Goal: Task Accomplishment & Management: Complete application form

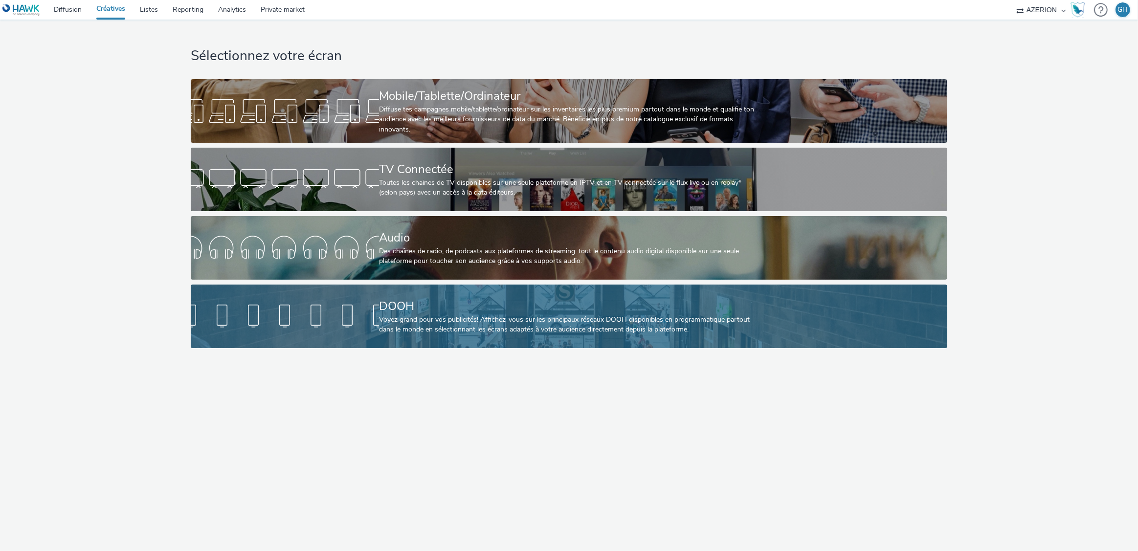
click at [440, 326] on div "Voyez grand pour vos publicités! Affichez-vous sur les principaux réseaux DOOH …" at bounding box center [567, 325] width 376 height 20
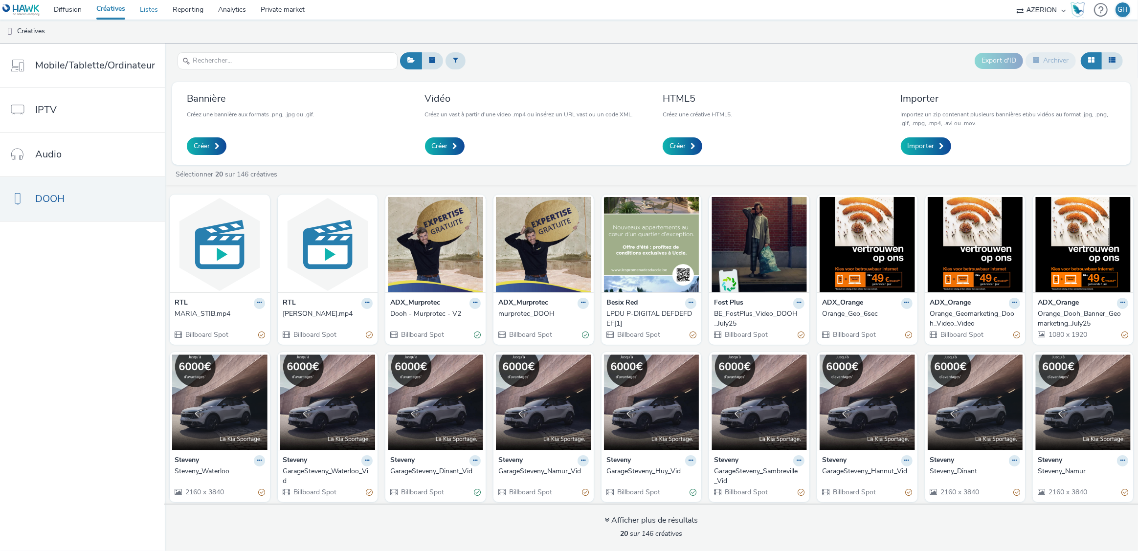
click at [150, 10] on link "Listes" at bounding box center [148, 10] width 33 height 20
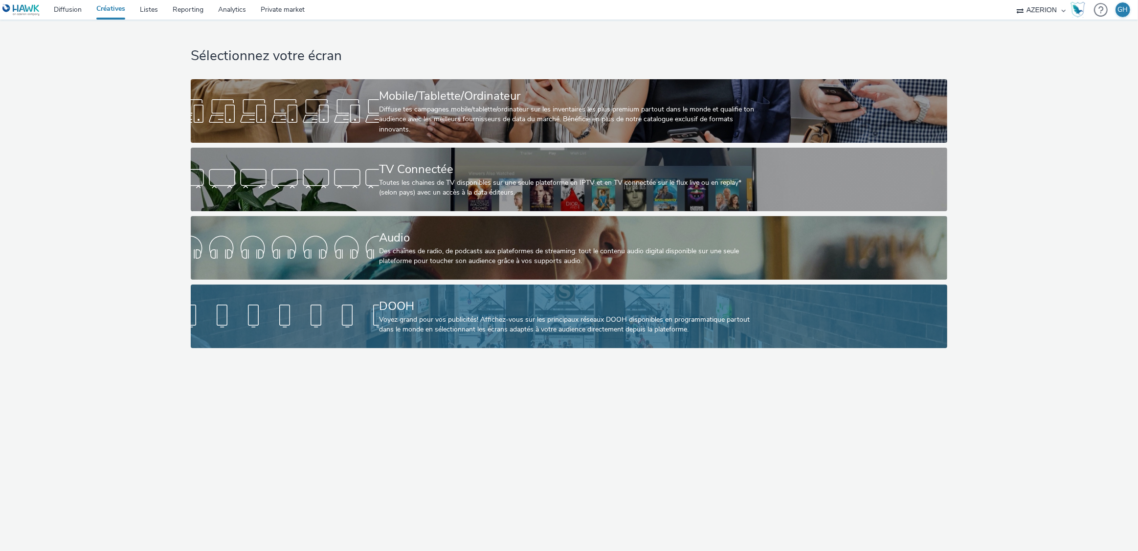
click at [349, 312] on div at bounding box center [285, 316] width 188 height 31
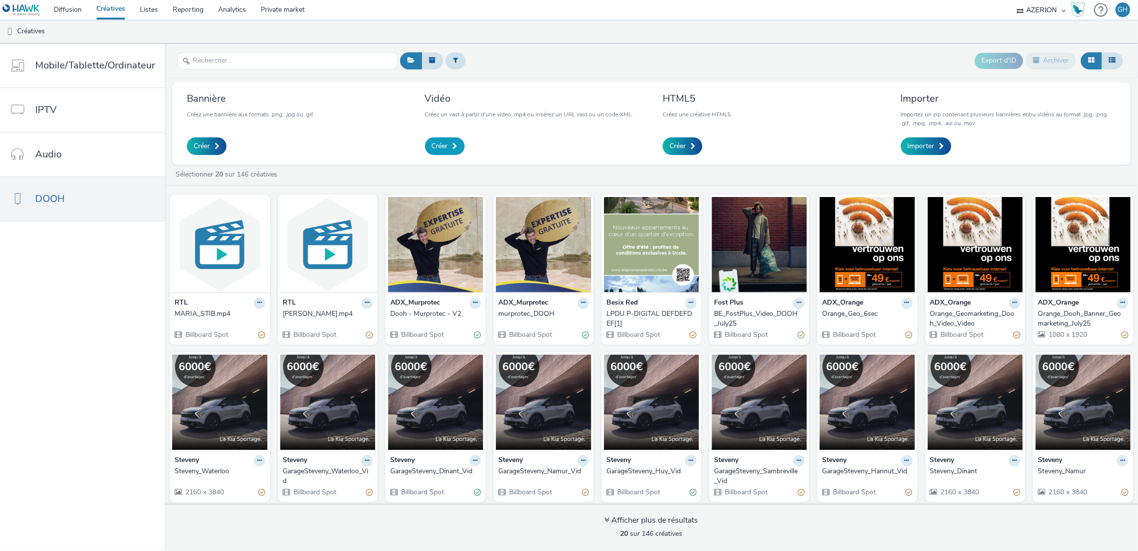
click at [428, 144] on link "Créer" at bounding box center [445, 146] width 40 height 18
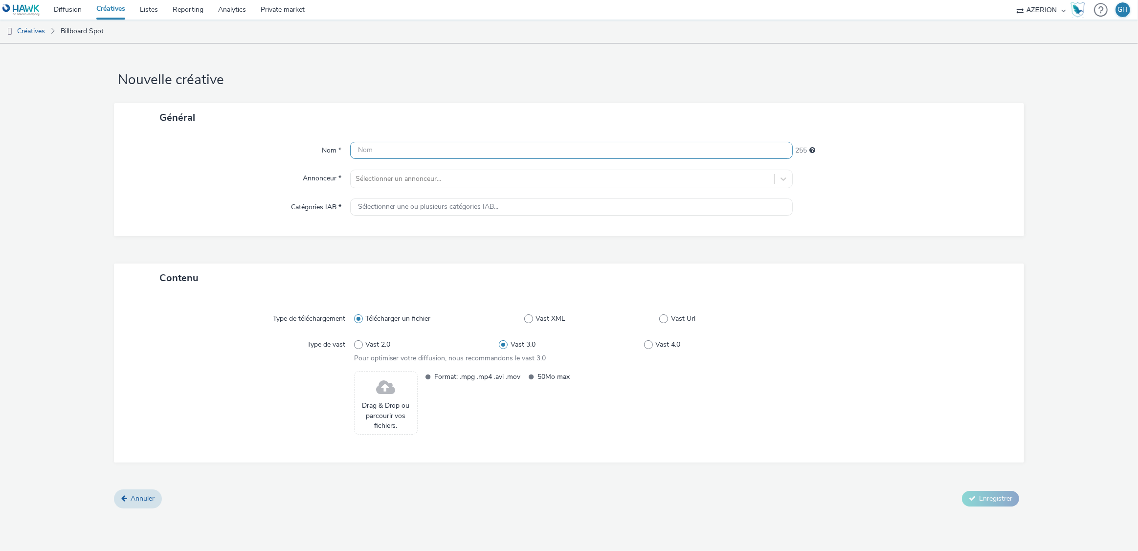
click at [388, 150] on input "text" at bounding box center [571, 150] width 443 height 17
type input "EFP_generale_1"
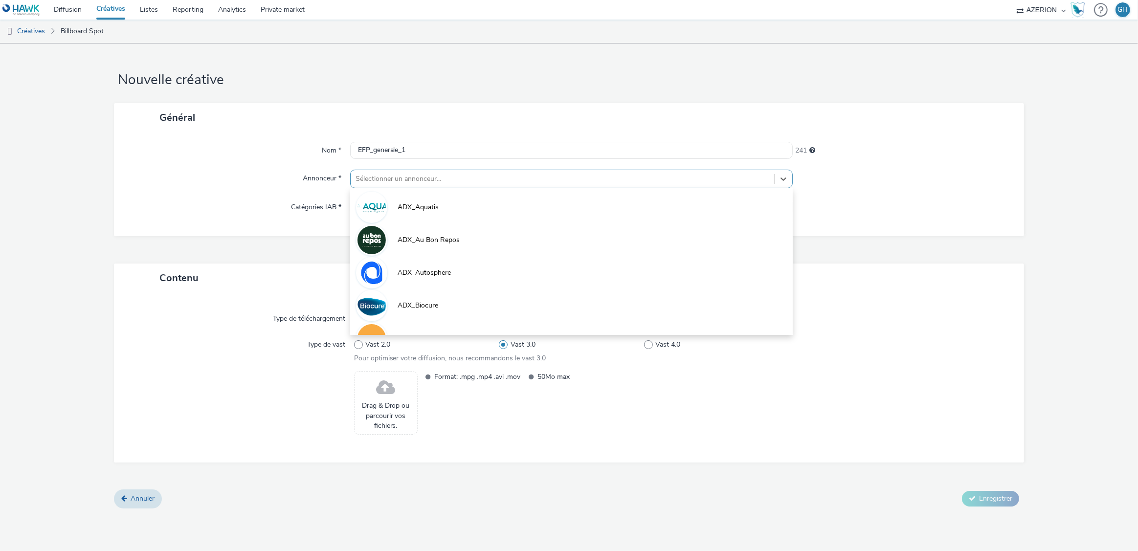
click at [406, 187] on div "Sélectionner un annonceur..." at bounding box center [571, 179] width 443 height 19
type input "ef"
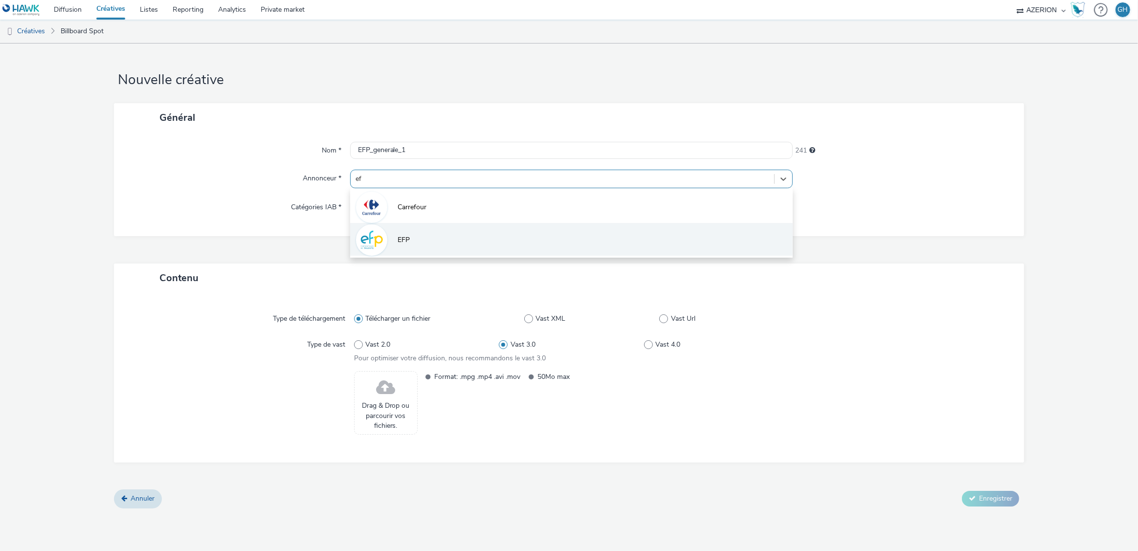
click at [411, 235] on li "EFP" at bounding box center [571, 239] width 443 height 33
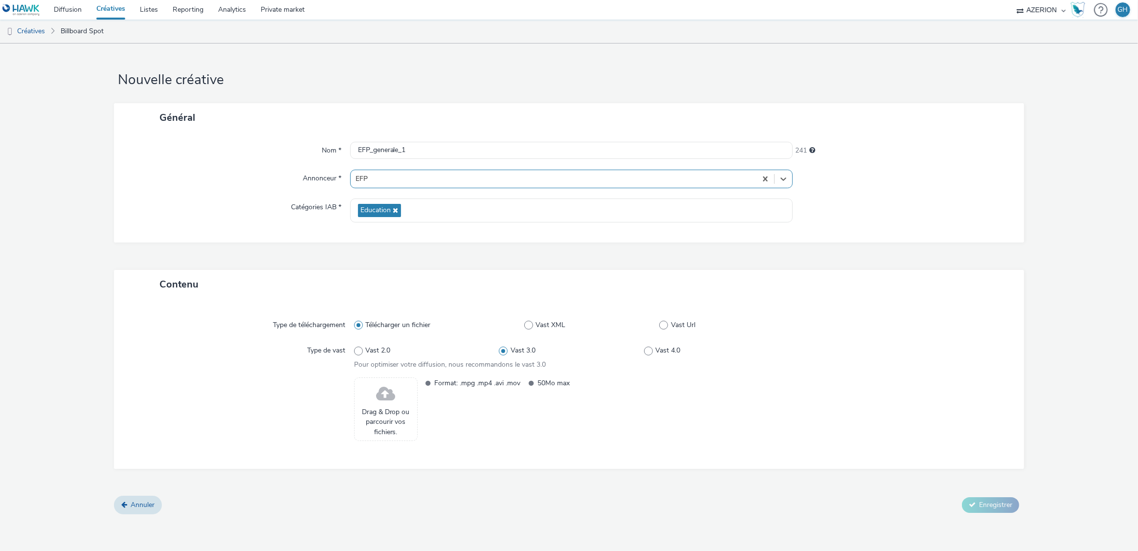
click at [384, 416] on span "Drag & Drop ou parcourir vos fichiers." at bounding box center [385, 422] width 53 height 30
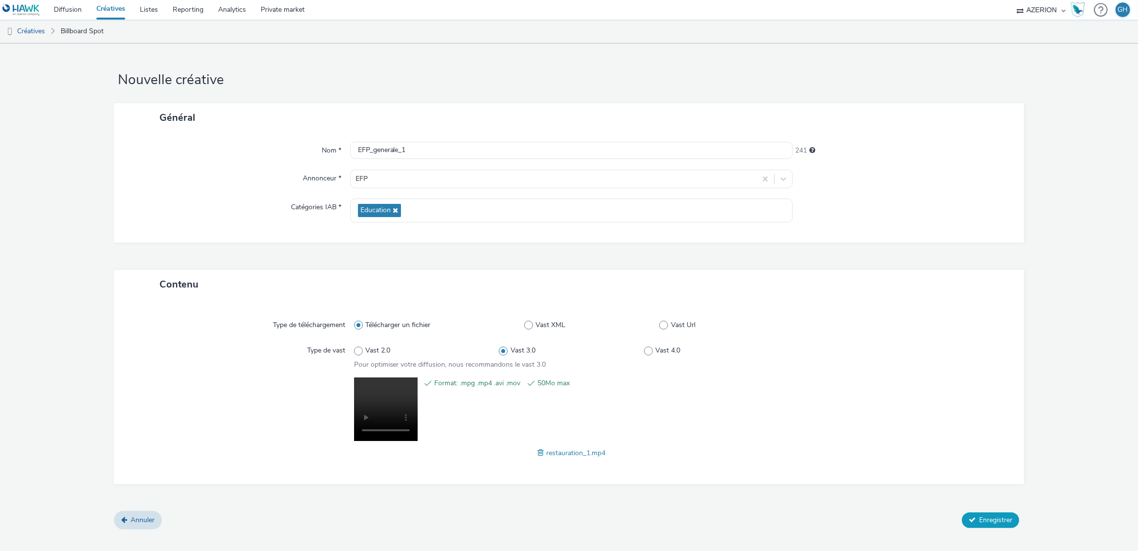
click at [980, 519] on span "Enregistrer" at bounding box center [995, 519] width 33 height 9
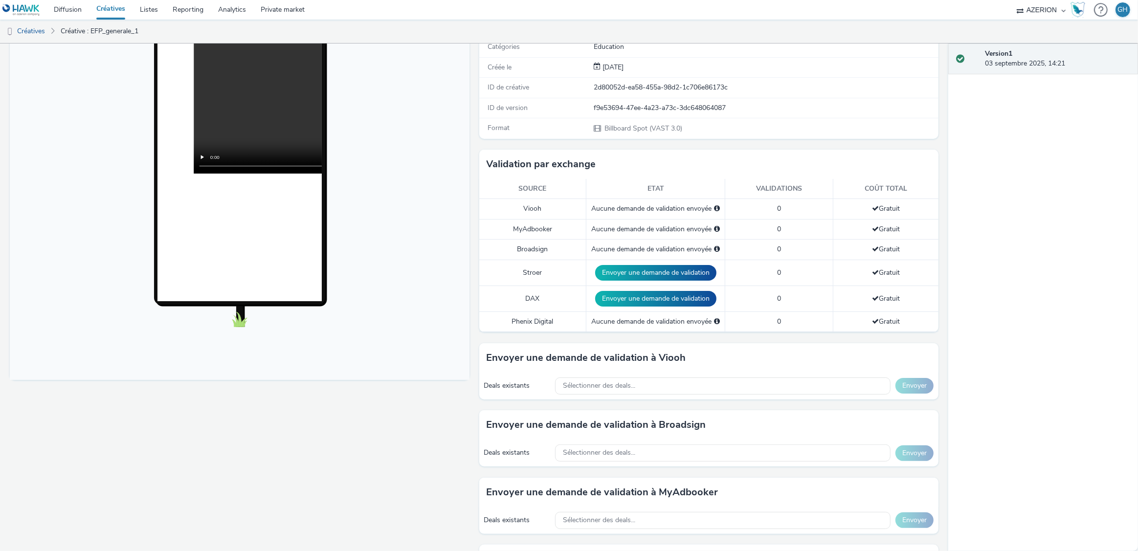
scroll to position [11, 0]
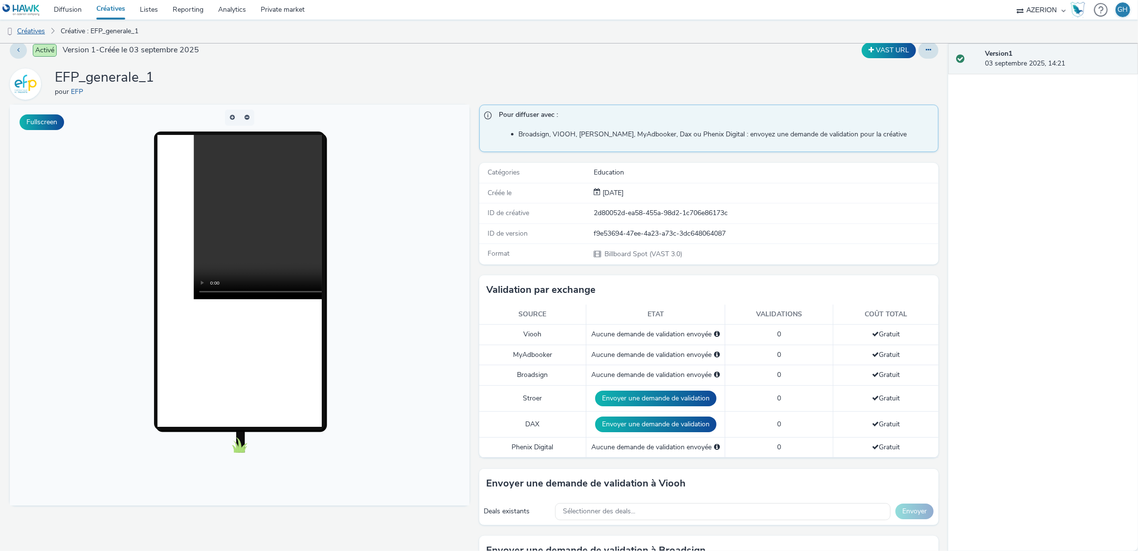
click at [40, 32] on link "Créatives" at bounding box center [25, 31] width 50 height 23
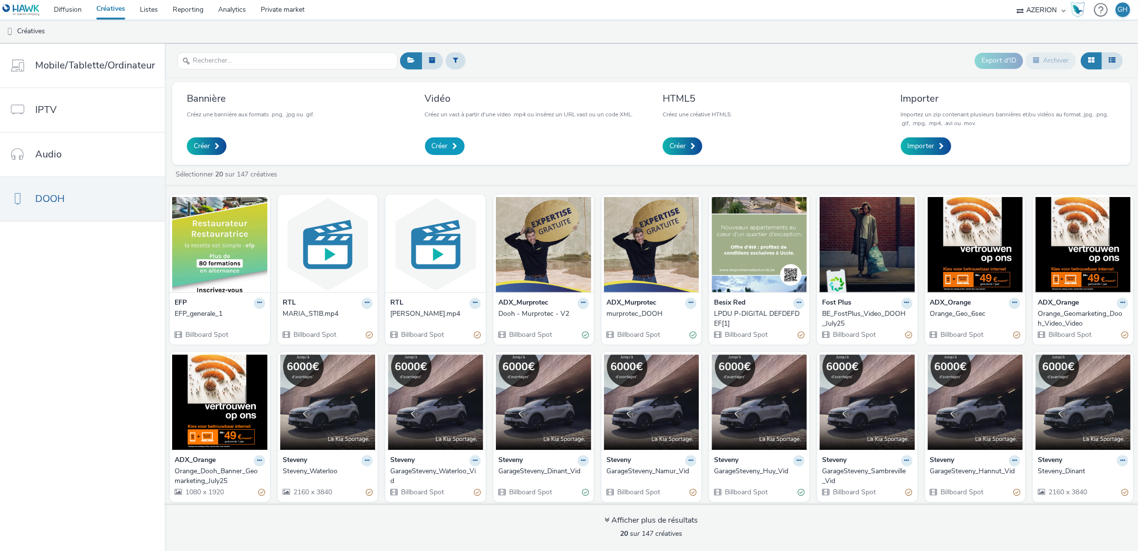
click at [427, 139] on link "Créer" at bounding box center [445, 146] width 40 height 18
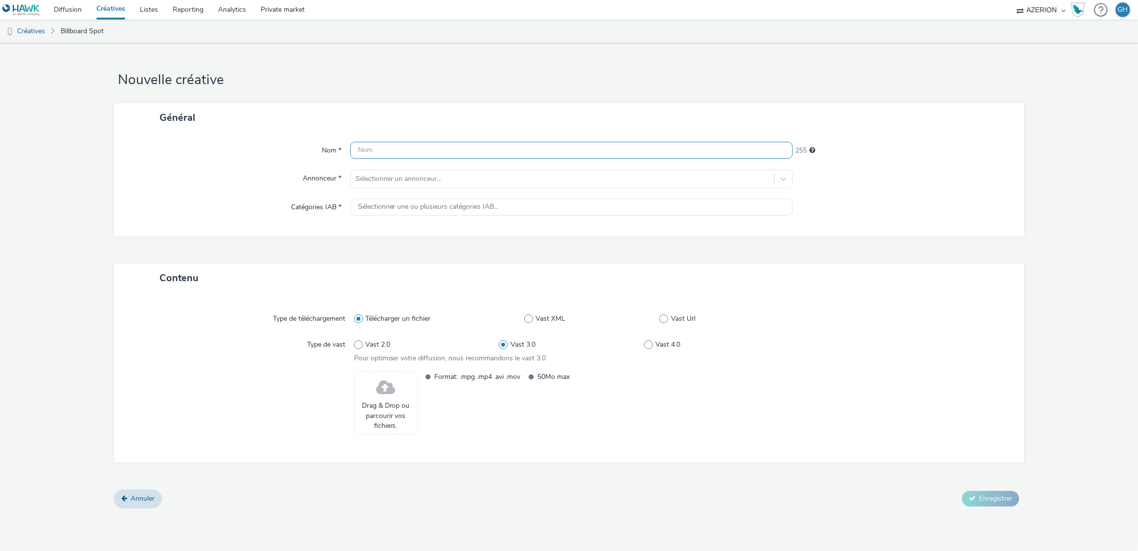
click at [394, 154] on input "text" at bounding box center [571, 150] width 443 height 17
drag, startPoint x: 396, startPoint y: 150, endPoint x: 411, endPoint y: 180, distance: 33.5
click at [397, 151] on input "EFP_general2" at bounding box center [571, 150] width 443 height 17
type input "EFP_general_2"
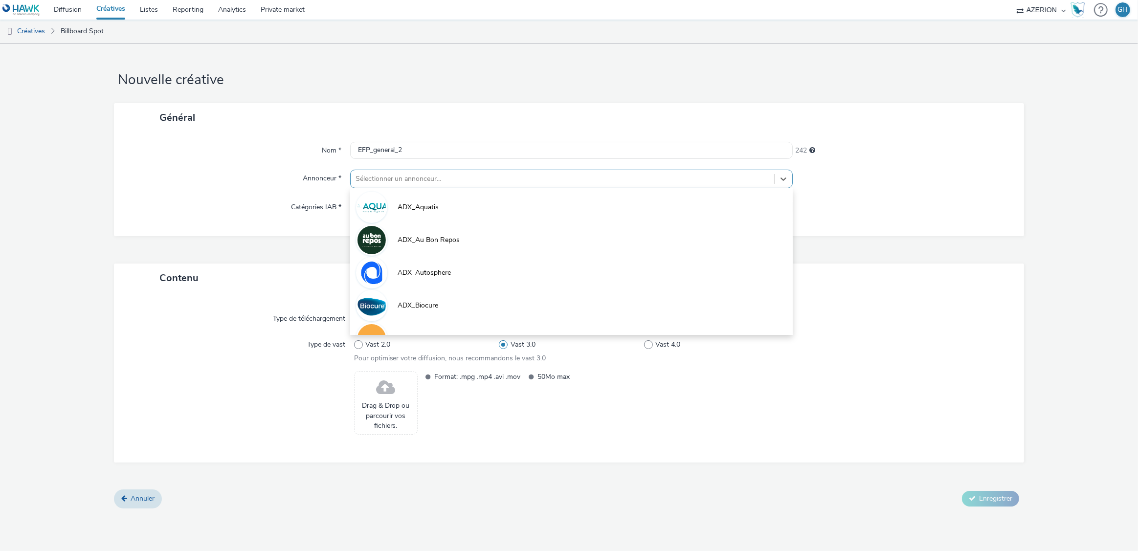
click at [396, 172] on div "Sélectionner un annonceur..." at bounding box center [563, 179] width 424 height 16
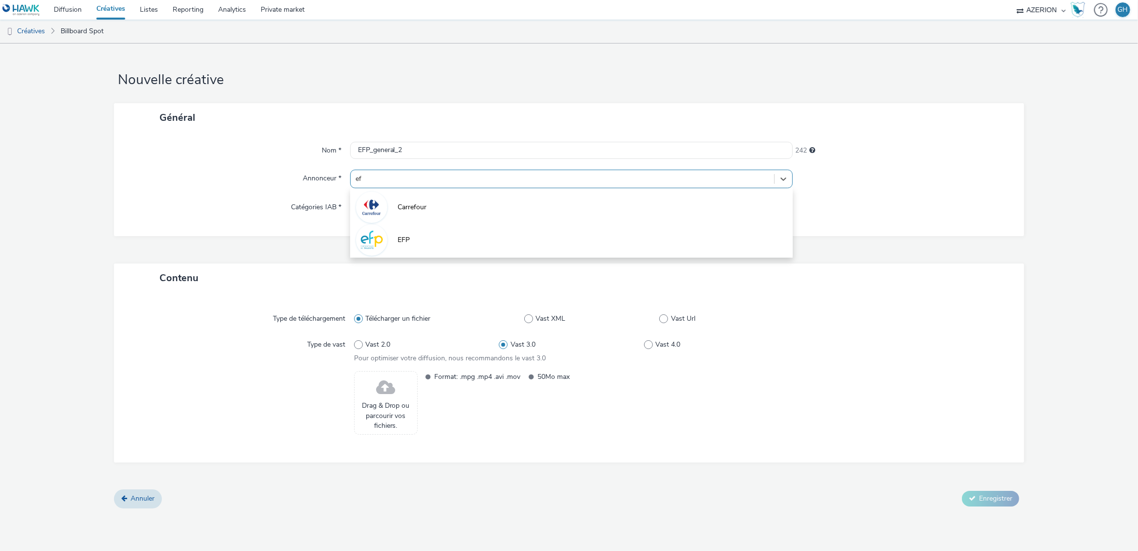
type input "efp"
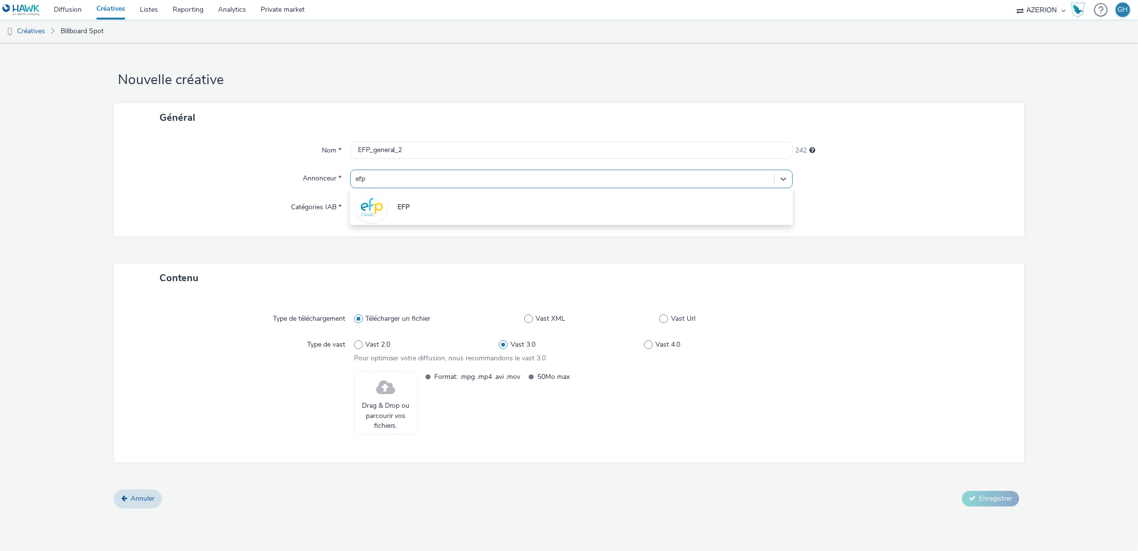
drag, startPoint x: 424, startPoint y: 212, endPoint x: 426, endPoint y: 236, distance: 24.0
click at [424, 212] on li "EFP" at bounding box center [571, 206] width 443 height 33
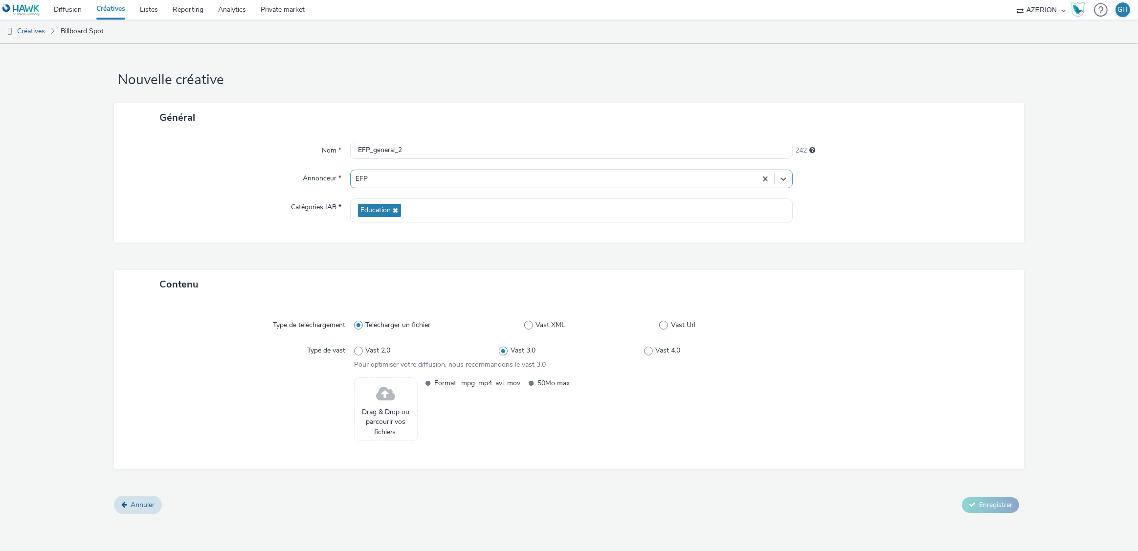
click at [388, 412] on span "Drag & Drop ou parcourir vos fichiers." at bounding box center [385, 422] width 53 height 30
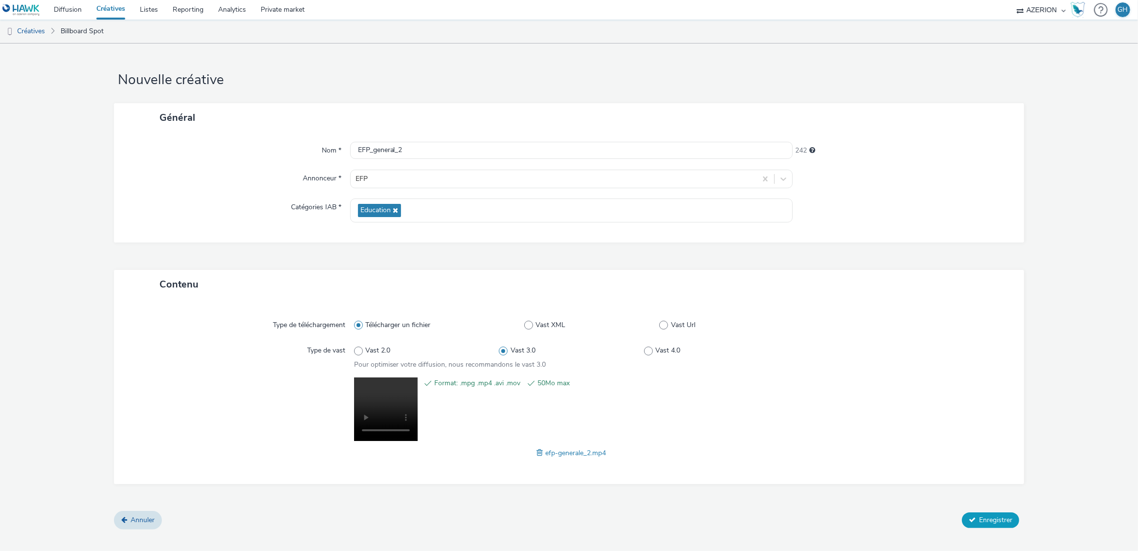
click at [996, 520] on span "Enregistrer" at bounding box center [995, 519] width 33 height 9
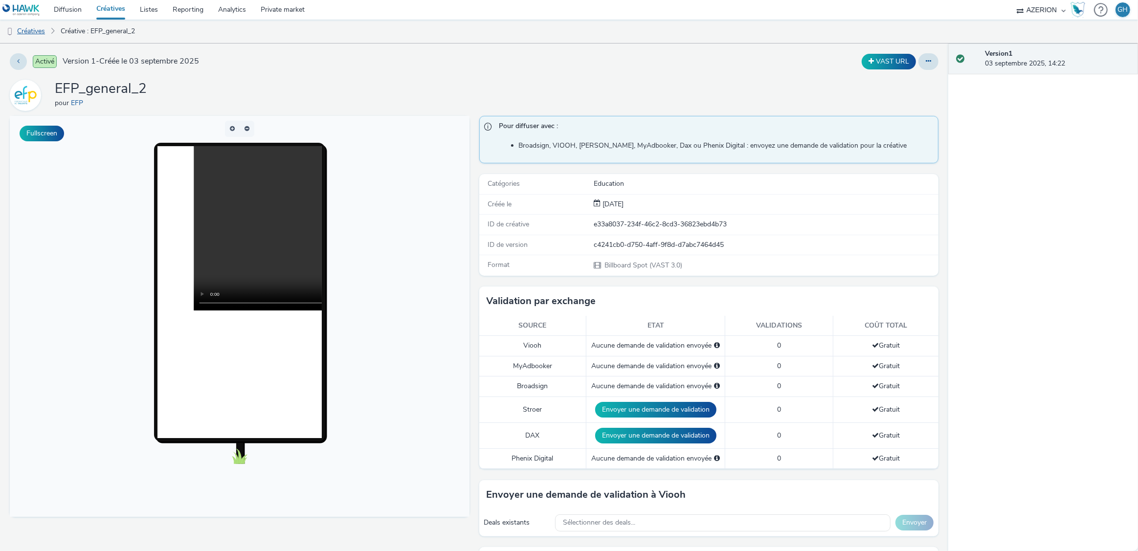
click at [37, 28] on link "Créatives" at bounding box center [25, 31] width 50 height 23
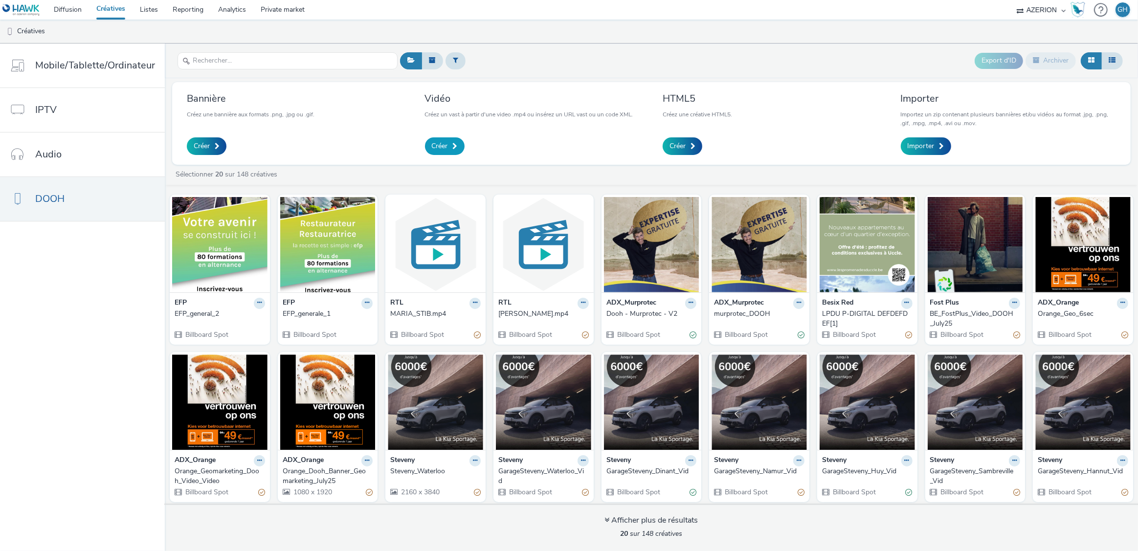
click at [432, 141] on span "Créer" at bounding box center [440, 146] width 16 height 10
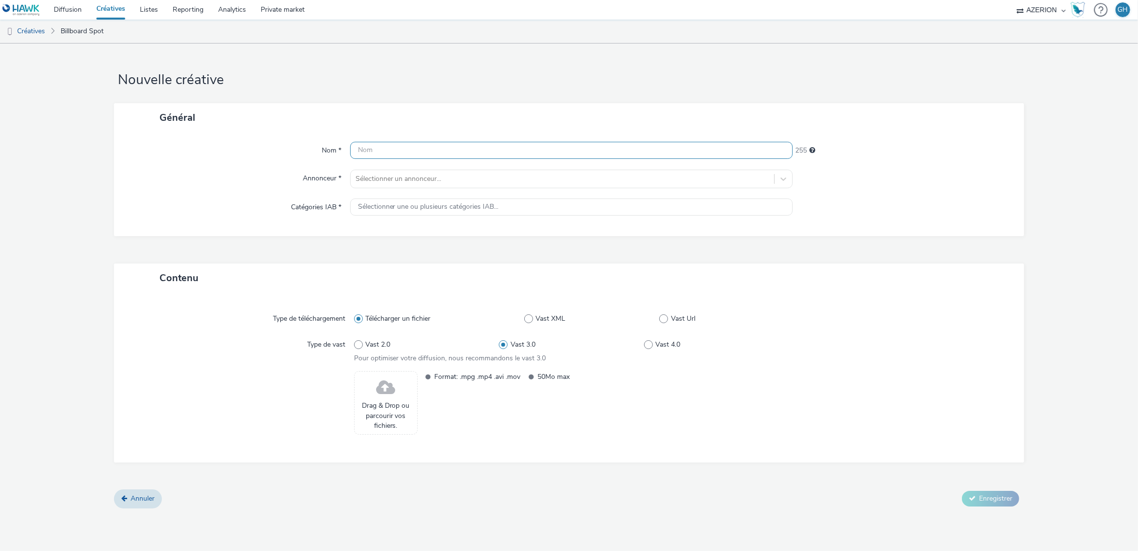
click at [412, 156] on input "text" at bounding box center [571, 150] width 443 height 17
type input "EFP_restauration"
click at [425, 184] on div at bounding box center [562, 179] width 414 height 12
type input "efp"
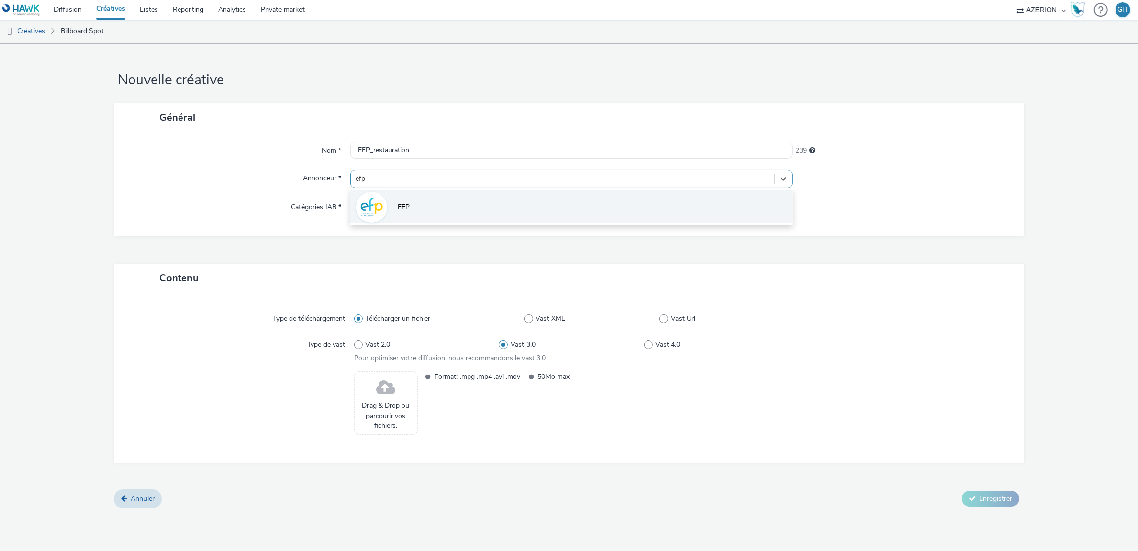
click at [418, 207] on li "EFP" at bounding box center [571, 206] width 443 height 33
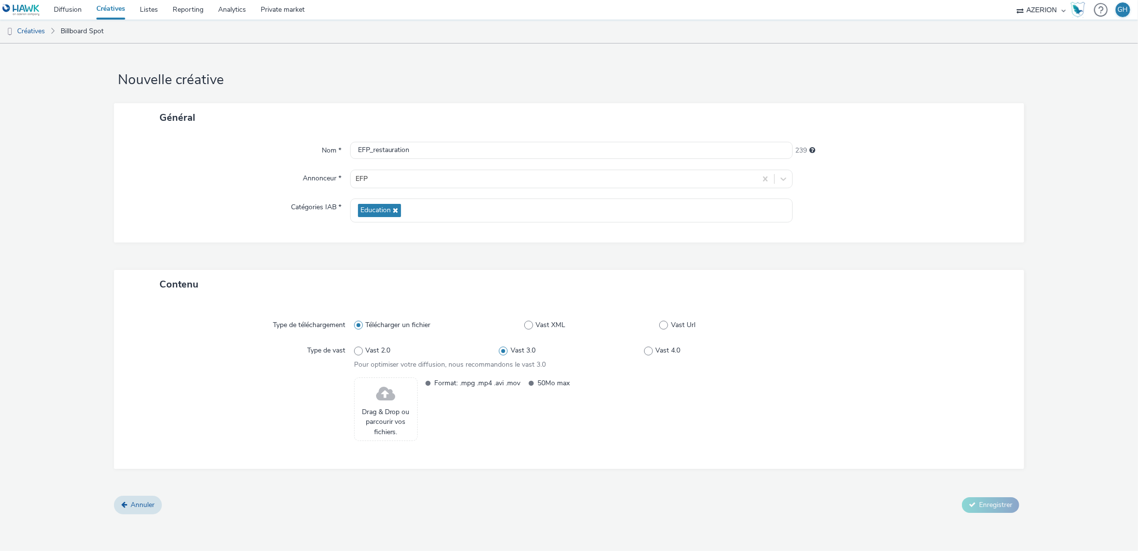
click at [388, 392] on span at bounding box center [385, 394] width 19 height 26
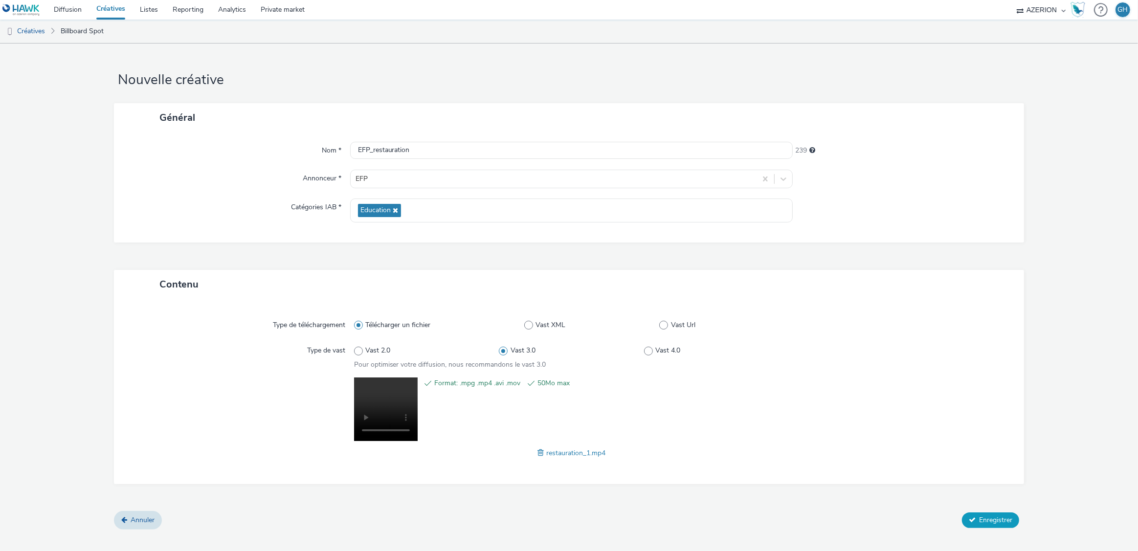
click at [1001, 521] on span "Enregistrer" at bounding box center [995, 519] width 33 height 9
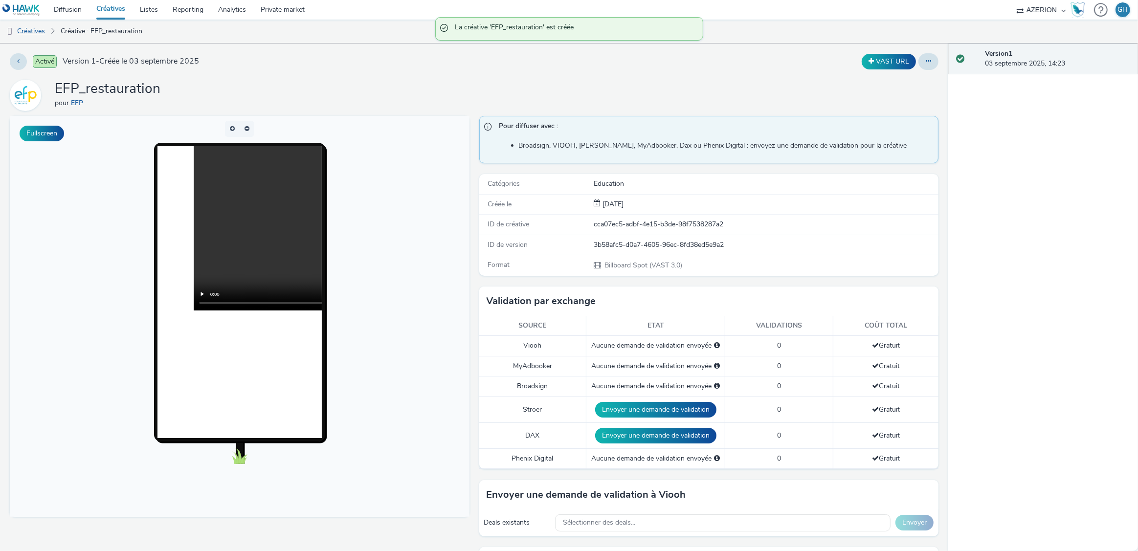
click at [44, 27] on link "Créatives" at bounding box center [25, 31] width 50 height 23
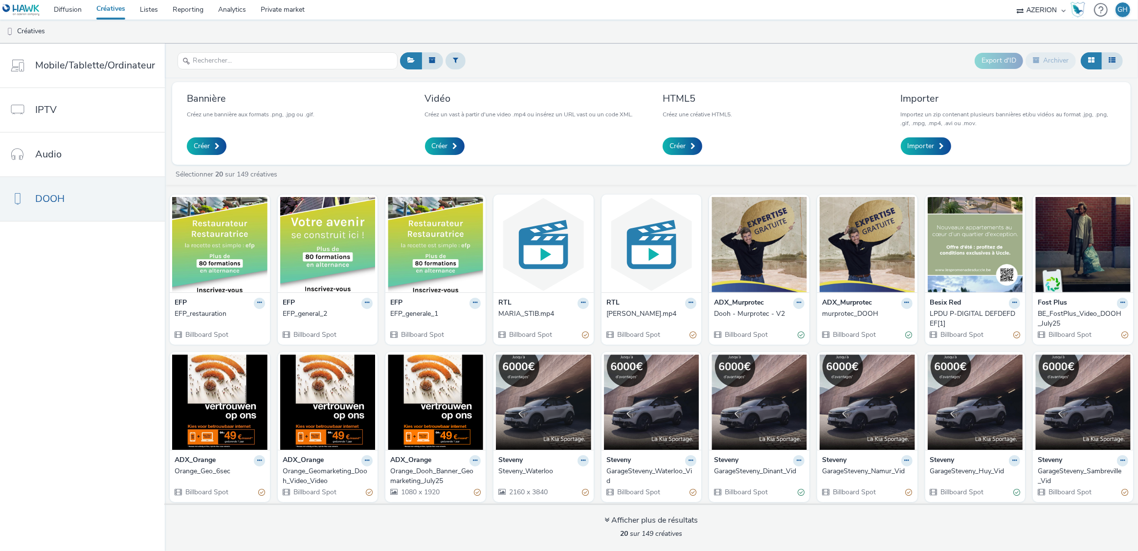
click at [462, 301] on div "EFP" at bounding box center [435, 303] width 90 height 11
click at [473, 302] on icon at bounding box center [475, 303] width 4 height 6
click at [441, 315] on link "Modifier" at bounding box center [443, 320] width 73 height 20
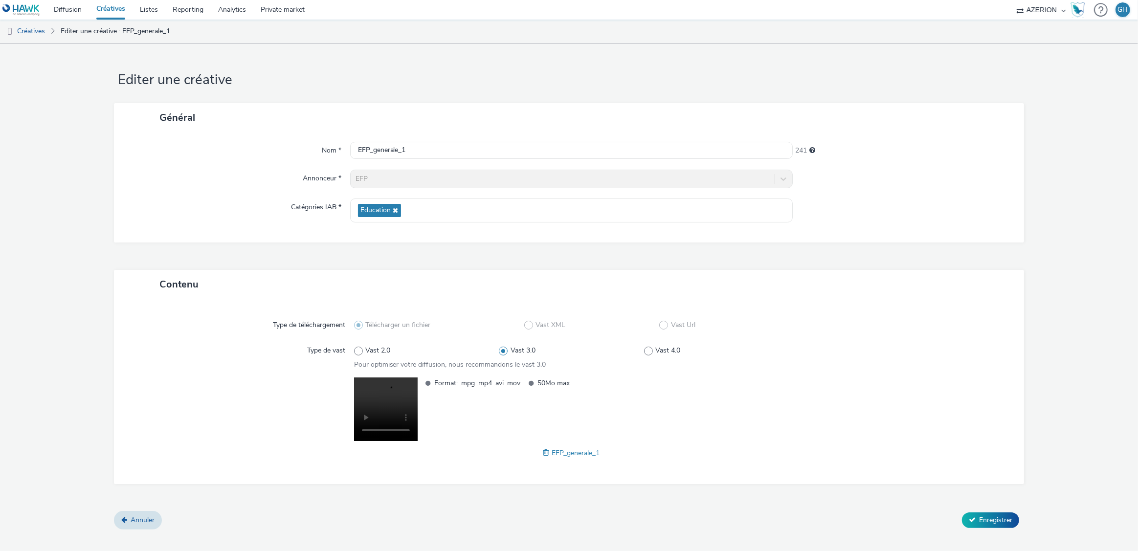
click at [546, 450] on span at bounding box center [547, 452] width 9 height 11
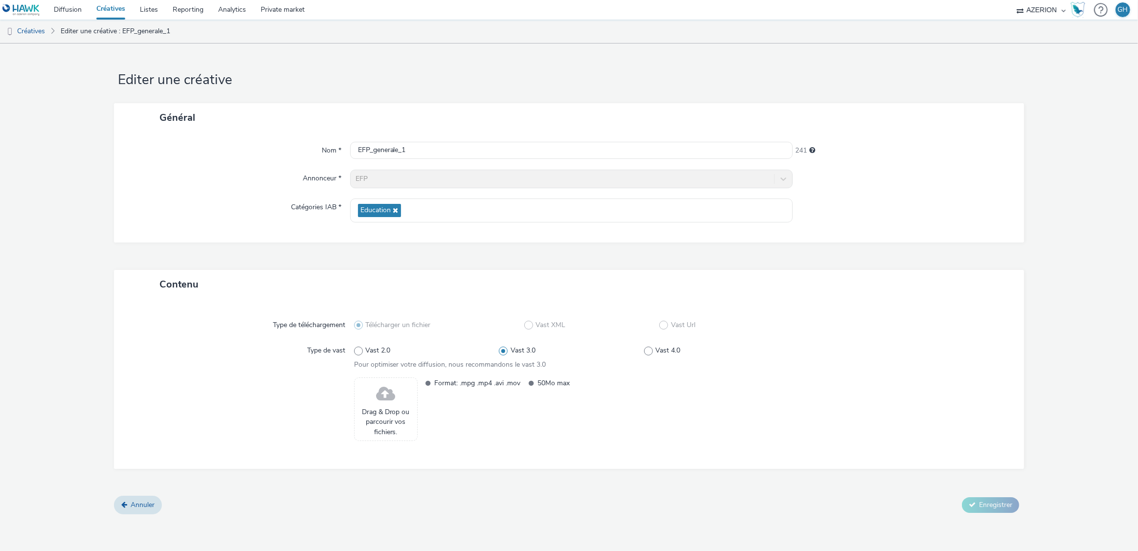
click at [398, 413] on span "Drag & Drop ou parcourir vos fichiers." at bounding box center [385, 422] width 53 height 30
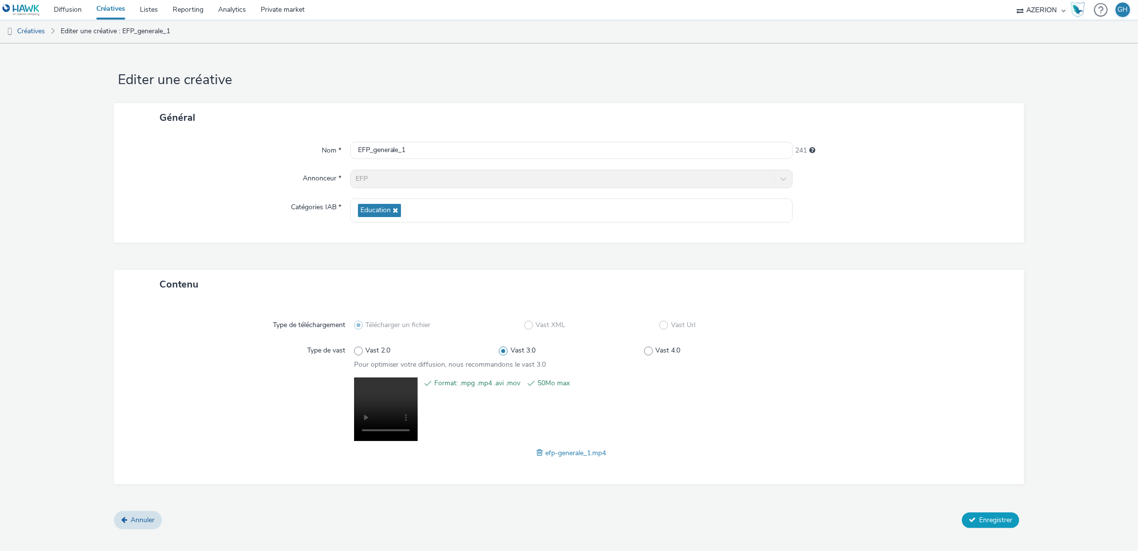
click at [971, 520] on icon at bounding box center [971, 519] width 7 height 7
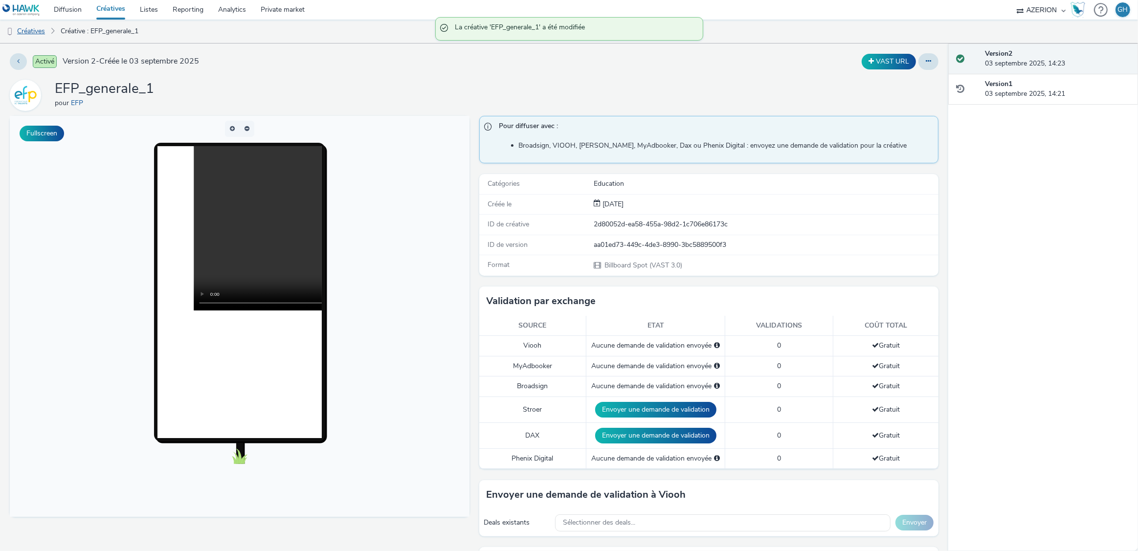
click at [36, 29] on link "Créatives" at bounding box center [25, 31] width 50 height 23
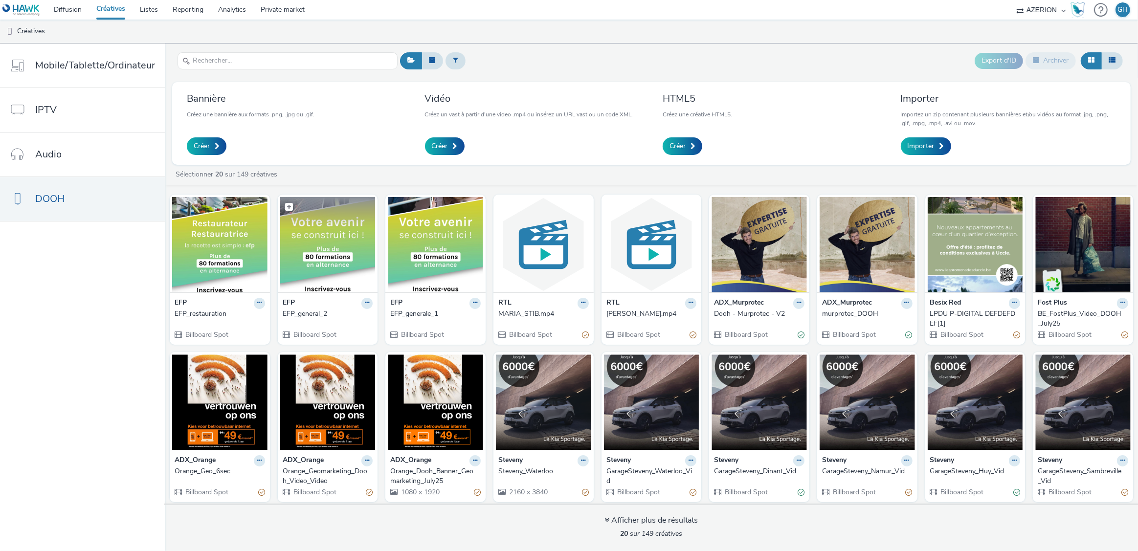
click at [317, 281] on img at bounding box center [327, 244] width 95 height 95
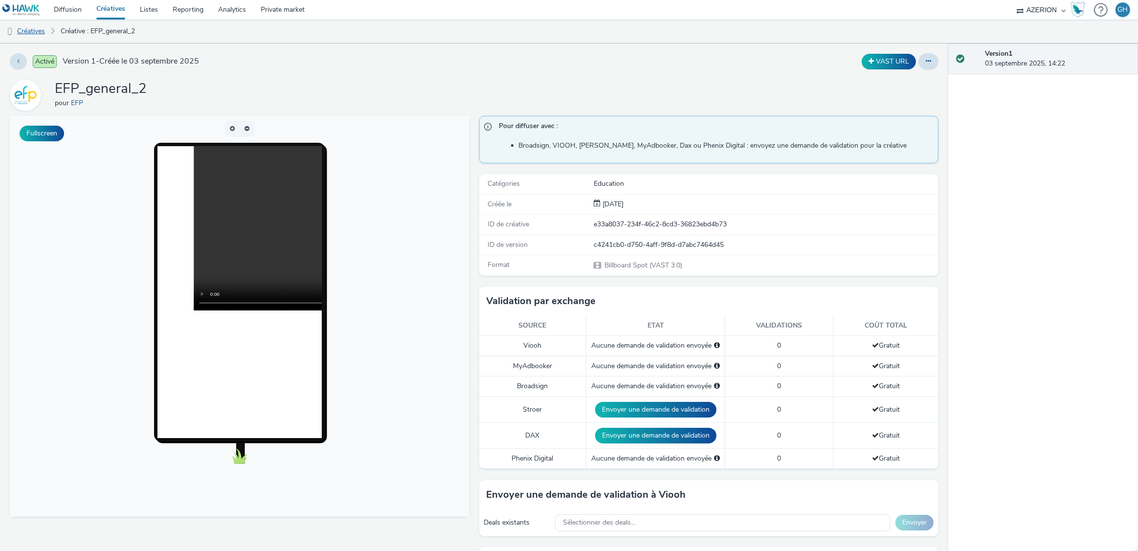
click at [38, 31] on link "Créatives" at bounding box center [25, 31] width 50 height 23
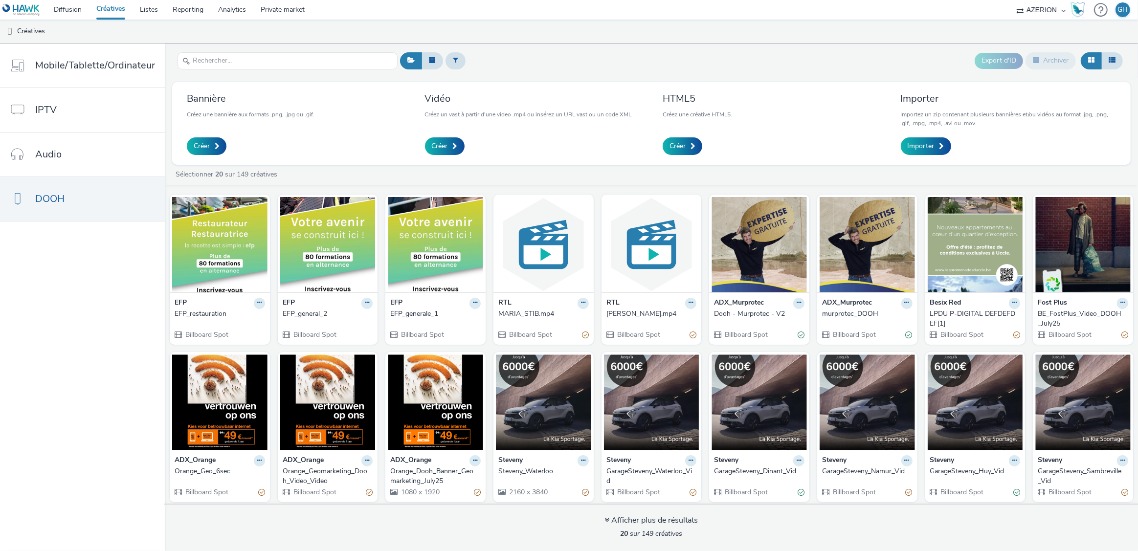
click at [370, 300] on div "EFP EFP_general_2 Billboard Spot" at bounding box center [328, 318] width 100 height 52
click at [354, 306] on div "EFP" at bounding box center [328, 303] width 90 height 11
click at [365, 301] on icon at bounding box center [367, 303] width 4 height 6
click at [343, 318] on link "Modifier" at bounding box center [335, 320] width 73 height 20
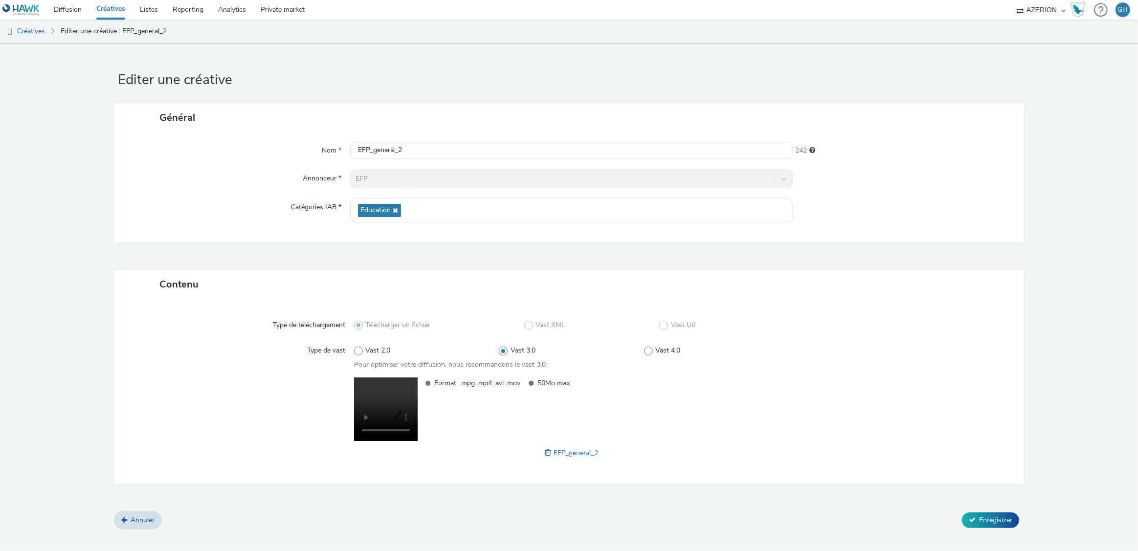
click at [37, 35] on link "Créatives" at bounding box center [25, 31] width 50 height 23
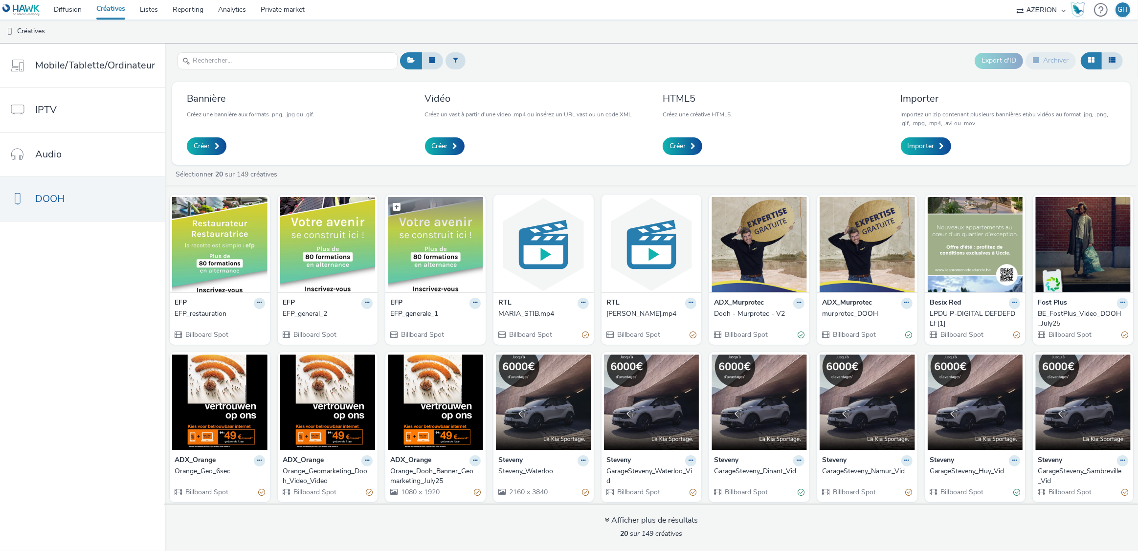
click at [433, 252] on img at bounding box center [435, 244] width 95 height 95
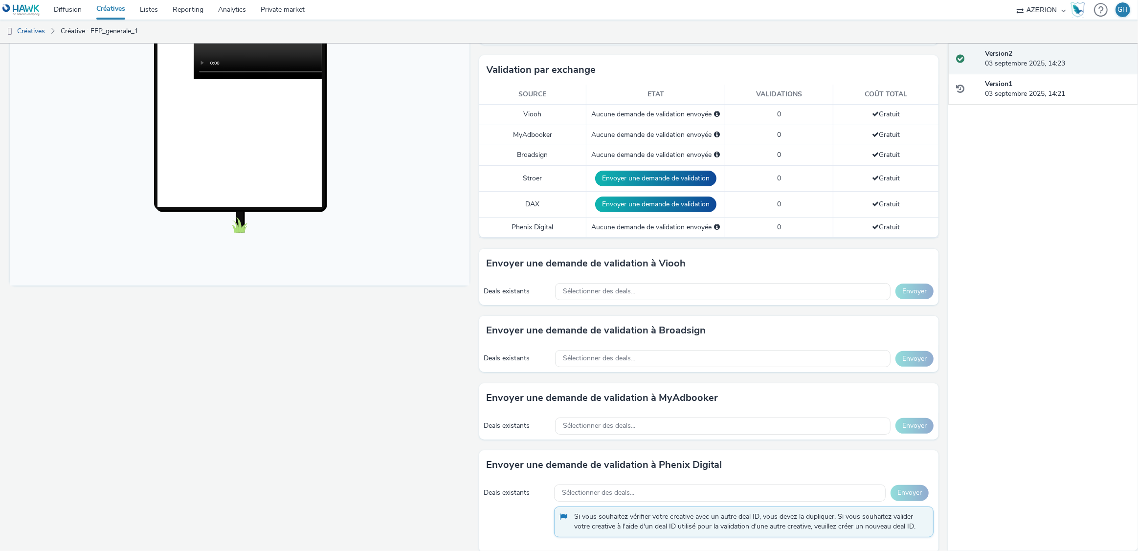
scroll to position [233, 0]
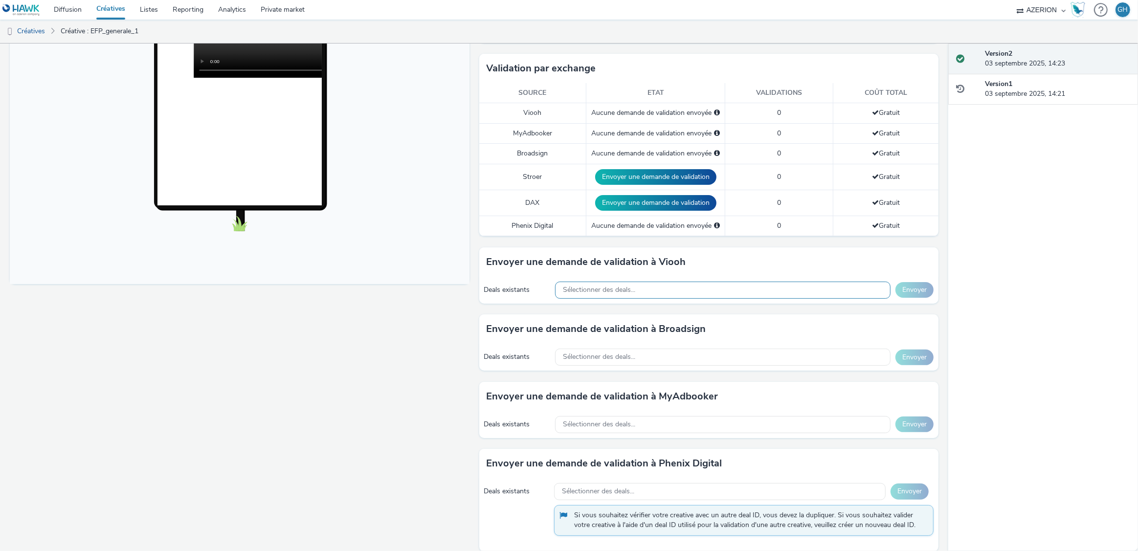
click at [580, 292] on span "Sélectionner des deals..." at bounding box center [599, 290] width 72 height 8
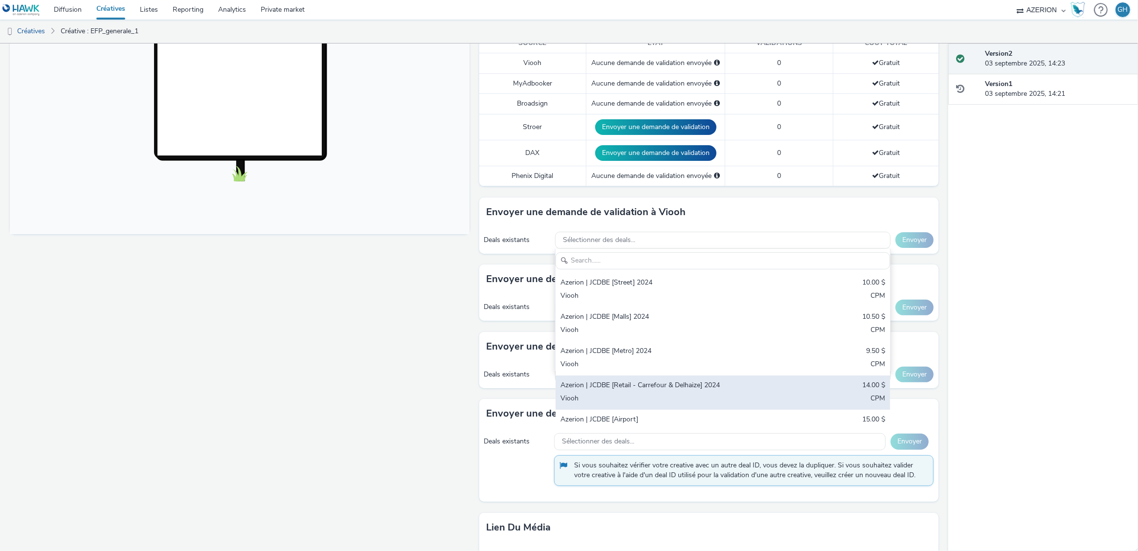
scroll to position [0, 0]
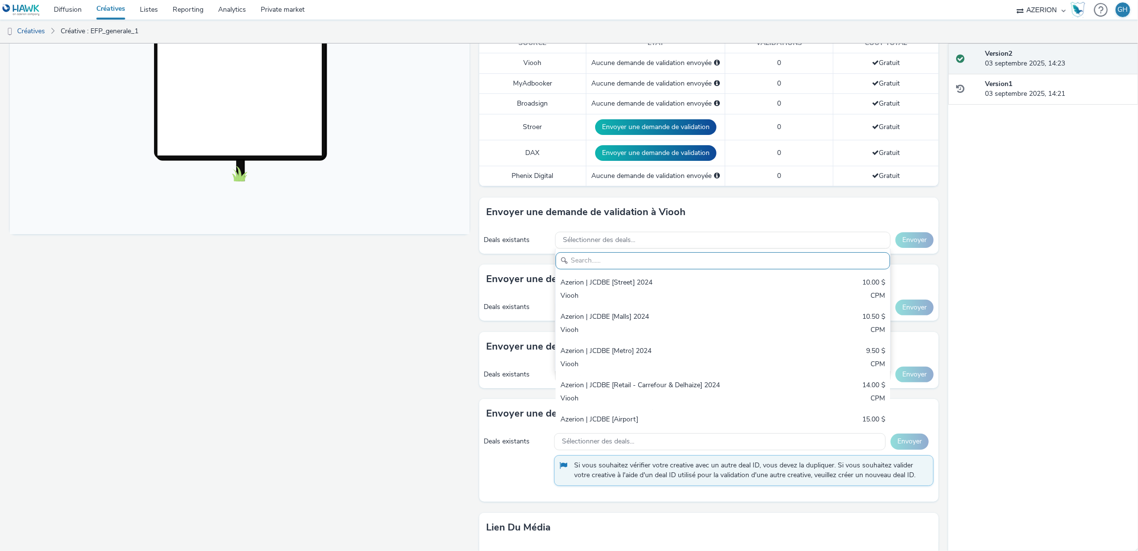
click at [347, 321] on div "Fullscreen" at bounding box center [242, 245] width 464 height 825
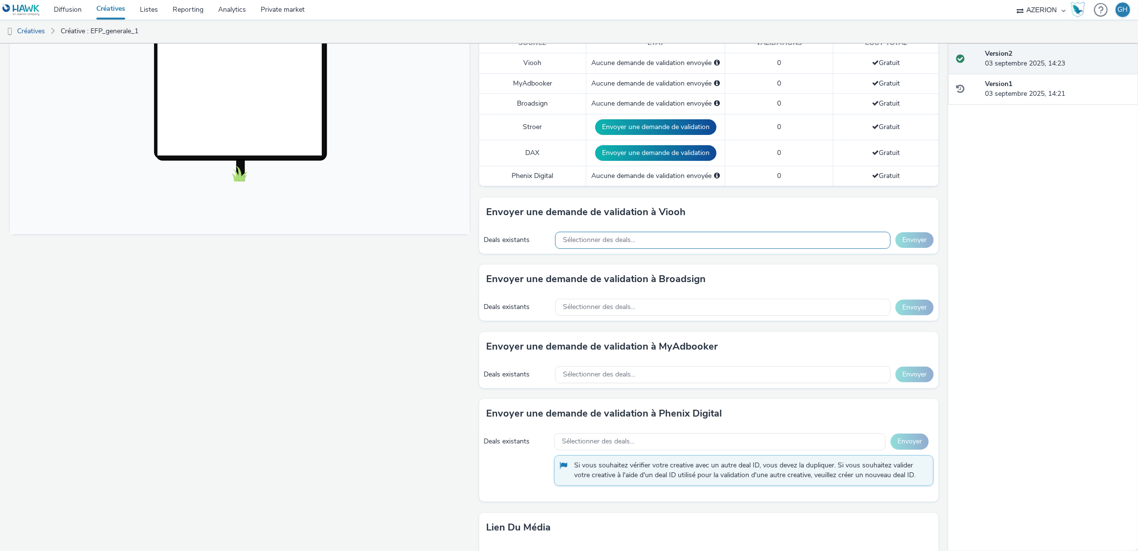
click at [602, 241] on span "Sélectionner des deals..." at bounding box center [599, 240] width 72 height 8
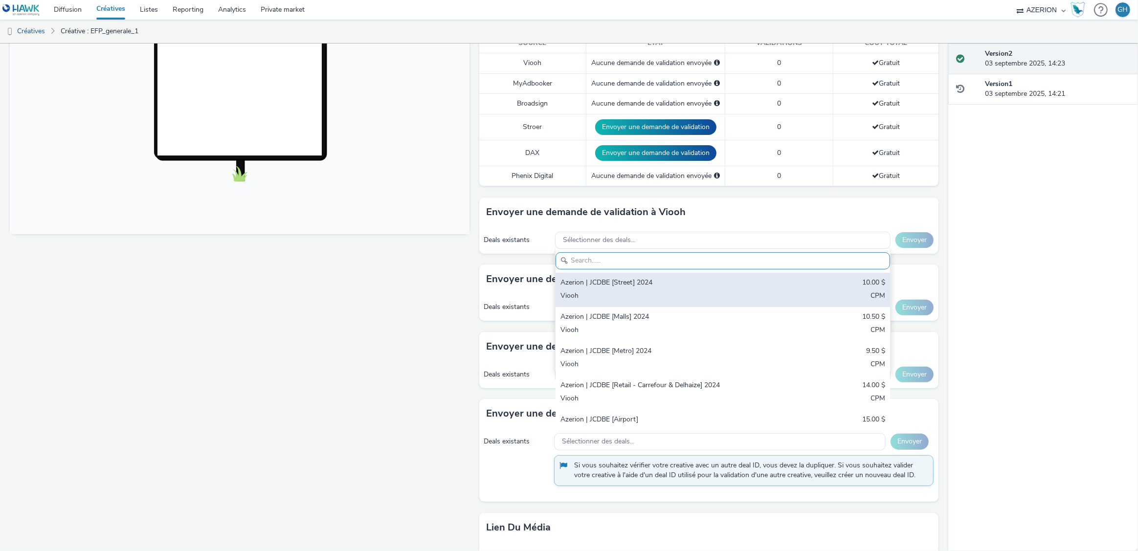
click at [599, 280] on div "Azerion | JCDBE [Street] 2024" at bounding box center [667, 283] width 215 height 11
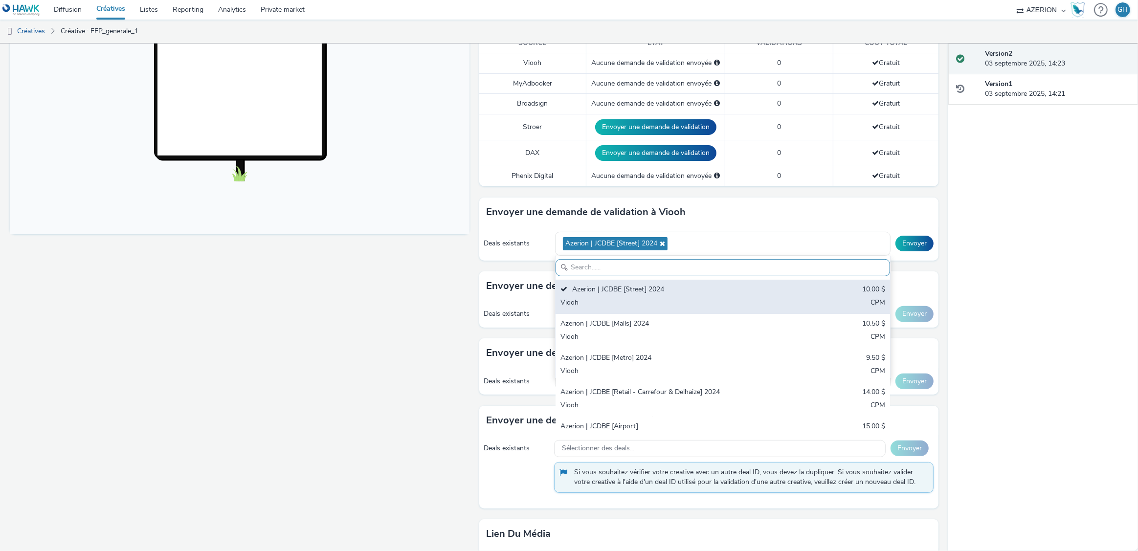
click at [646, 310] on div "Azerion | JCDBE [Street] 2024 10.00 $ Viooh CPM" at bounding box center [722, 297] width 334 height 34
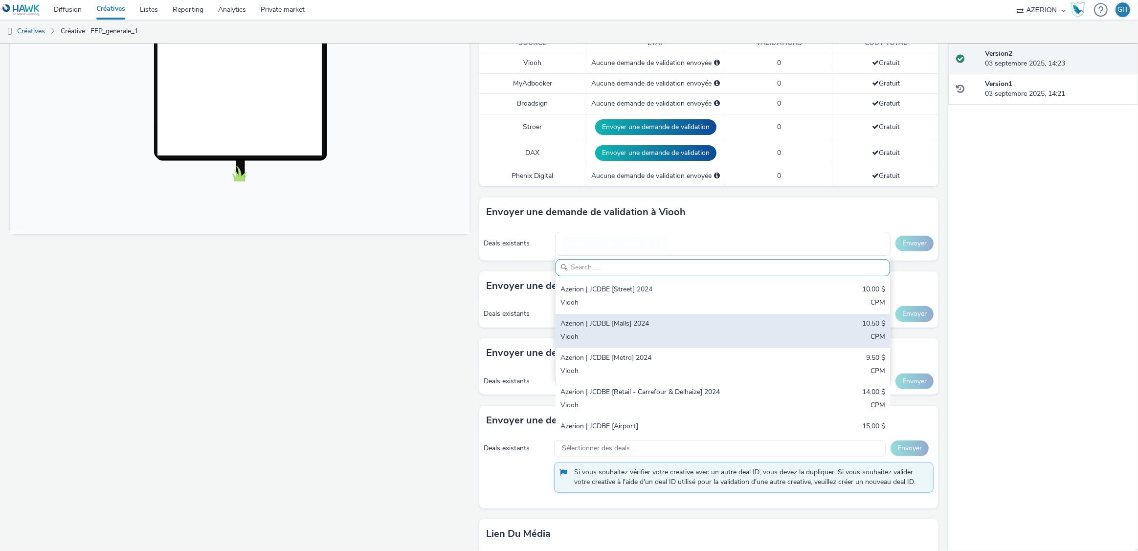
click at [646, 310] on div "Azerion | JCDBE [Street] 2024 10.00 $ Viooh CPM Azerion | JCDBE [Malls] 2024 10…" at bounding box center [722, 358] width 334 height 156
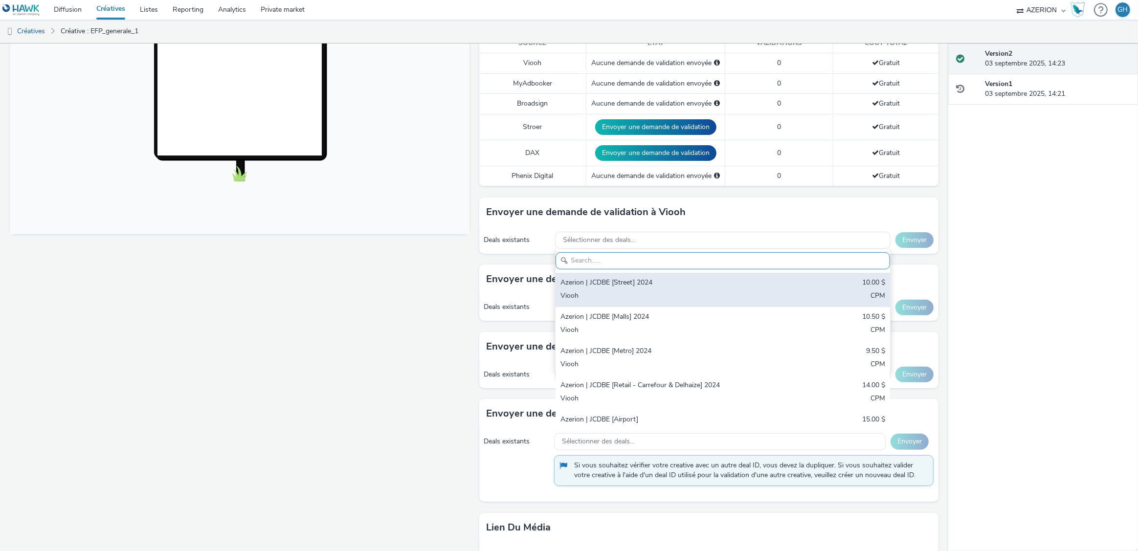
drag, startPoint x: 638, startPoint y: 320, endPoint x: 632, endPoint y: 298, distance: 23.2
click at [638, 320] on div "Azerion | JCDBE [Malls] 2024" at bounding box center [667, 317] width 215 height 11
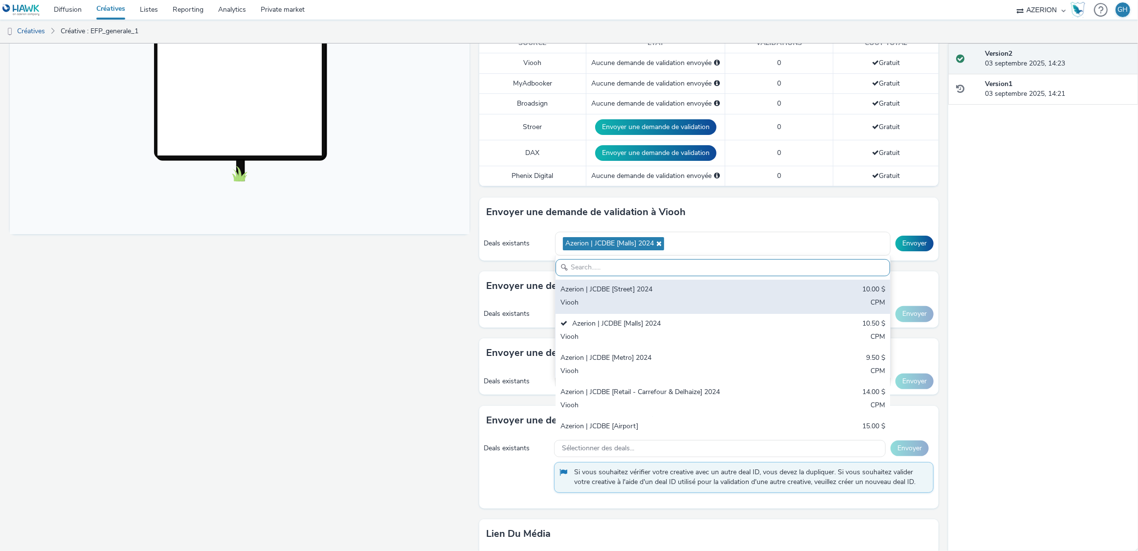
click at [628, 294] on div "Azerion | JCDBE [Street] 2024 10.00 $ Viooh CPM" at bounding box center [722, 297] width 334 height 34
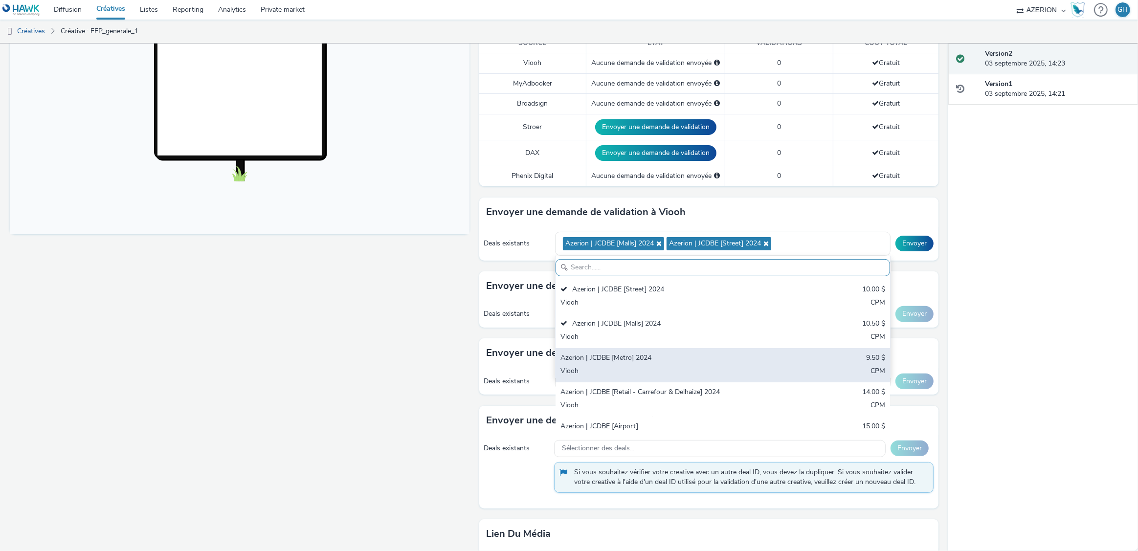
click at [639, 363] on div "Azerion | JCDBE [Metro] 2024 9.50 $ Viooh CPM" at bounding box center [722, 365] width 334 height 34
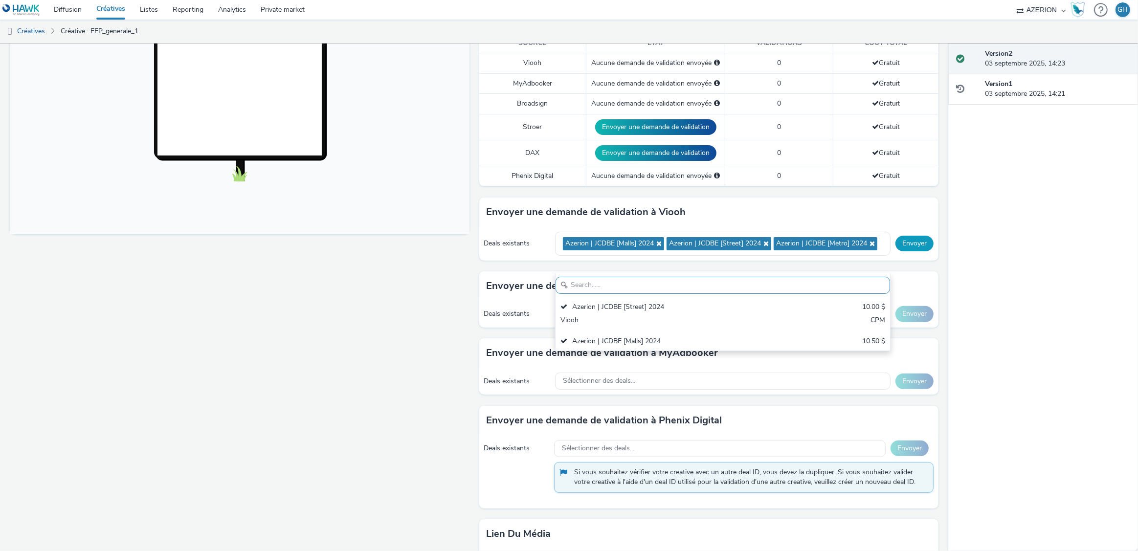
click at [902, 251] on button "Envoyer" at bounding box center [914, 244] width 38 height 16
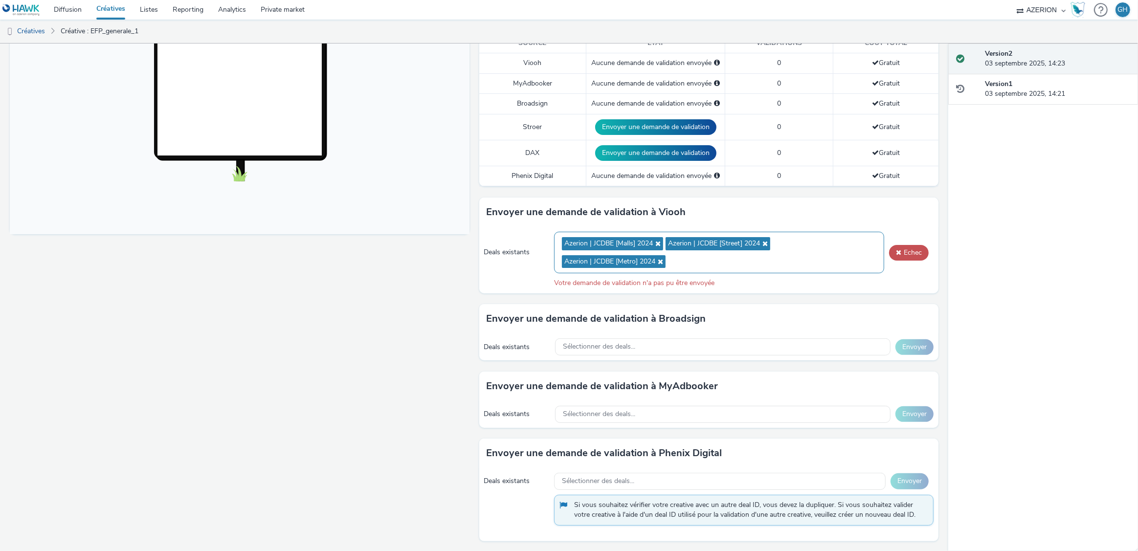
click at [659, 262] on icon at bounding box center [659, 261] width 8 height 7
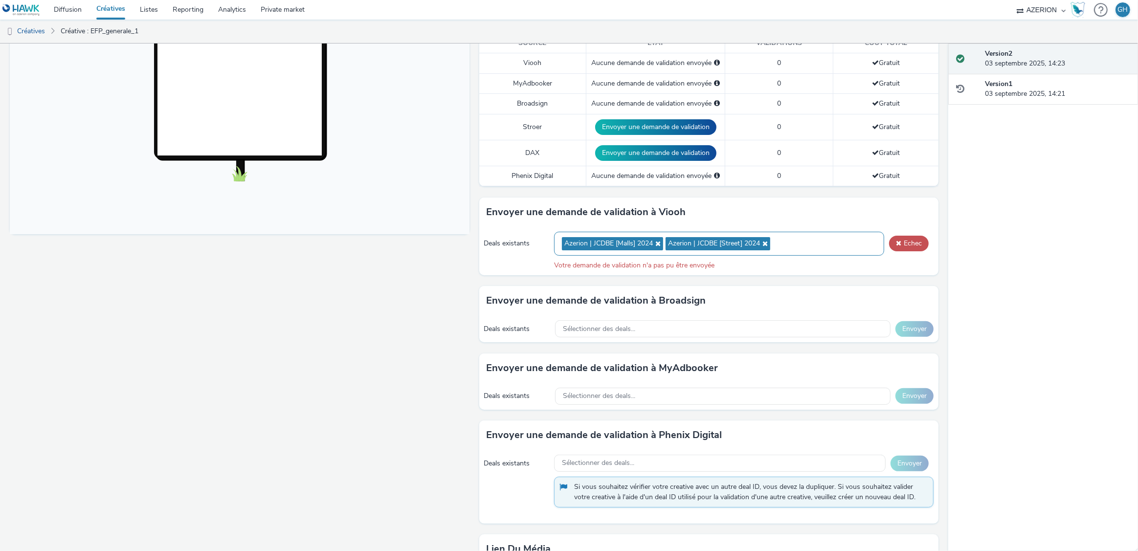
click at [762, 242] on icon at bounding box center [764, 243] width 8 height 7
click at [654, 243] on icon at bounding box center [657, 243] width 8 height 7
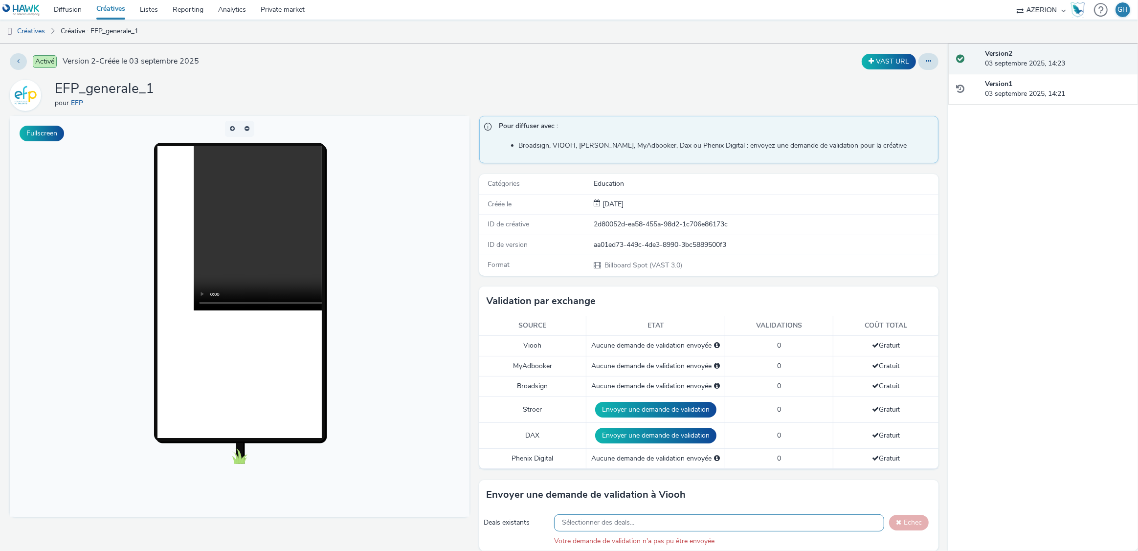
click at [626, 343] on div "Aucune demande de validation envoyée" at bounding box center [655, 346] width 129 height 10
click at [925, 58] on icon at bounding box center [927, 61] width 5 height 7
click at [905, 87] on link "Modifier" at bounding box center [901, 81] width 73 height 20
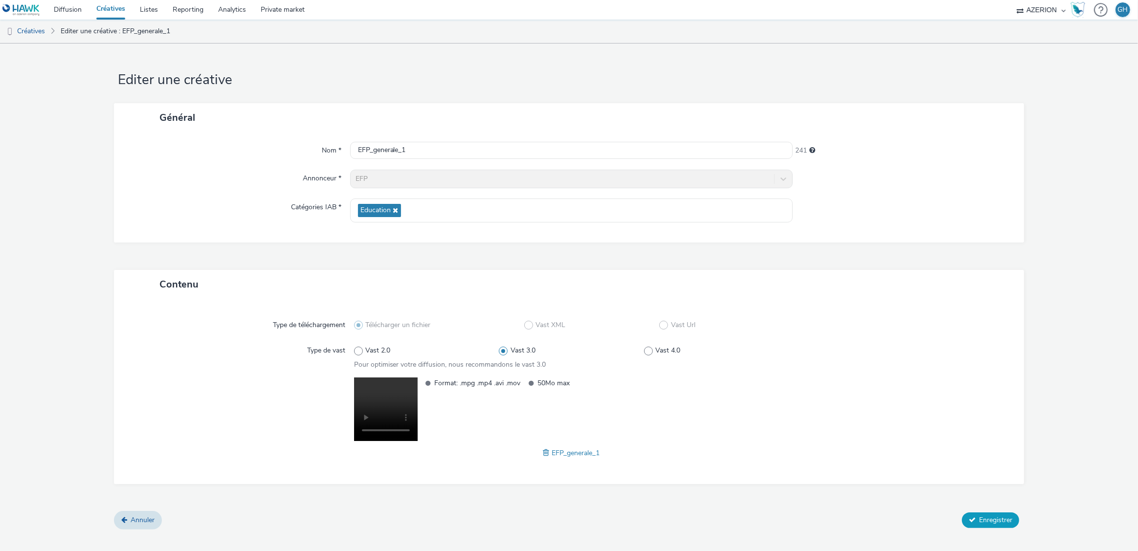
click at [975, 520] on icon at bounding box center [971, 519] width 7 height 7
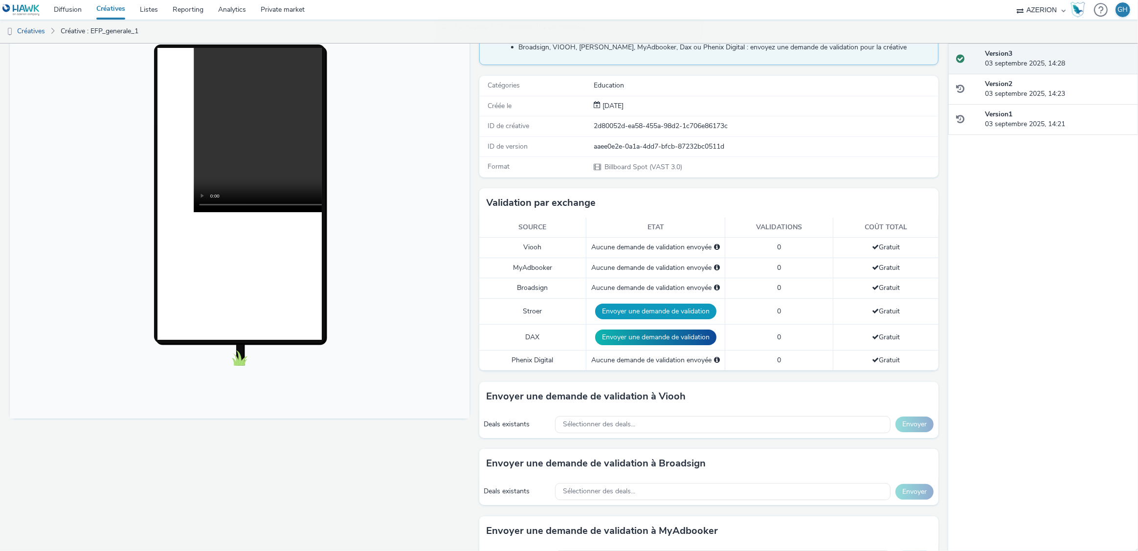
scroll to position [101, 0]
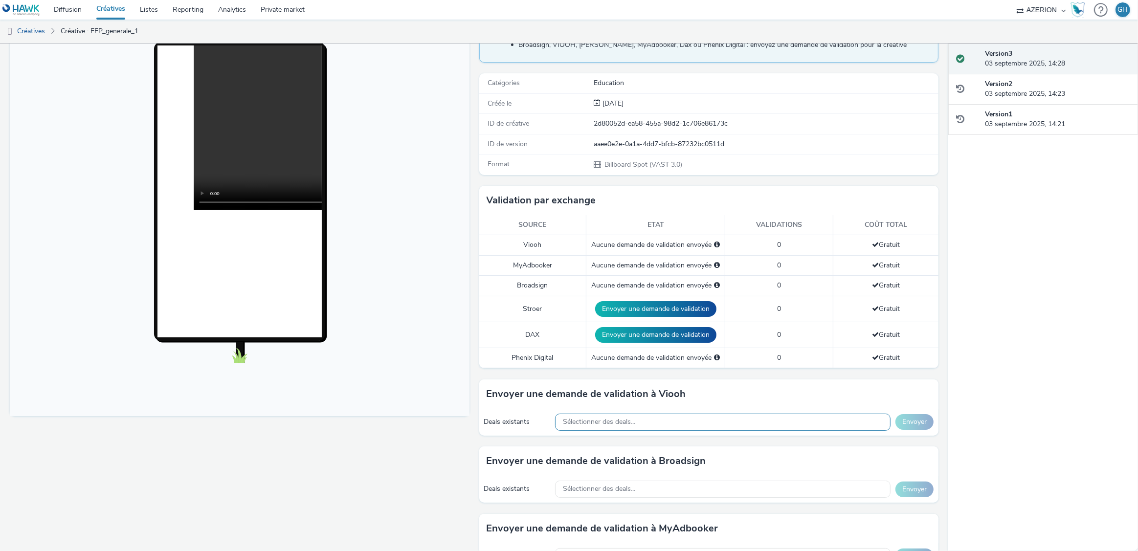
click at [672, 417] on div "Sélectionner des deals..." at bounding box center [722, 422] width 335 height 17
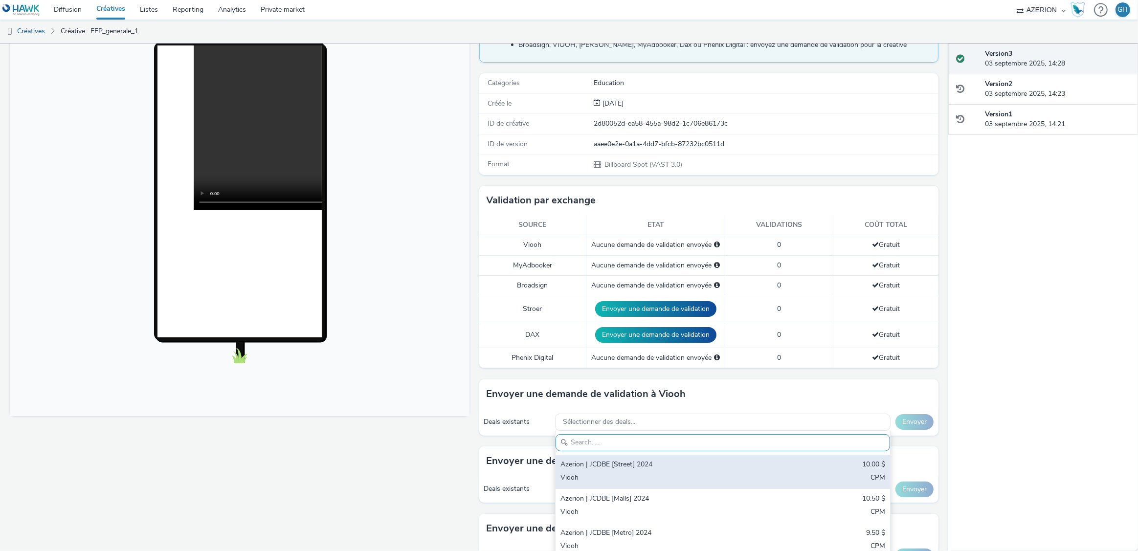
click at [646, 460] on div "Azerion | JCDBE [Street] 2024" at bounding box center [667, 465] width 215 height 11
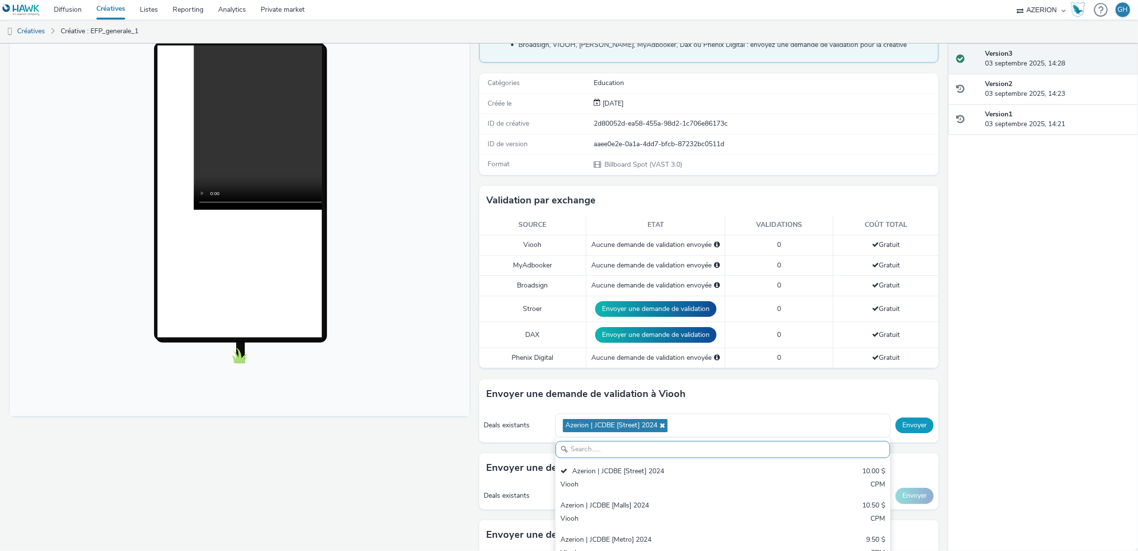
click at [911, 420] on button "Envoyer" at bounding box center [914, 425] width 38 height 16
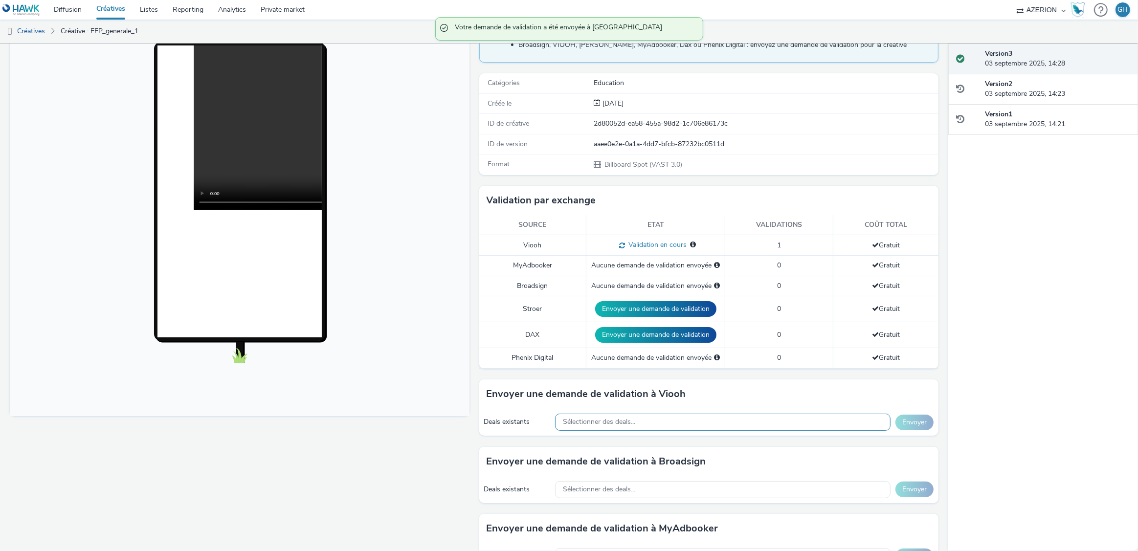
click at [630, 420] on span "Sélectionner des deals..." at bounding box center [599, 422] width 72 height 8
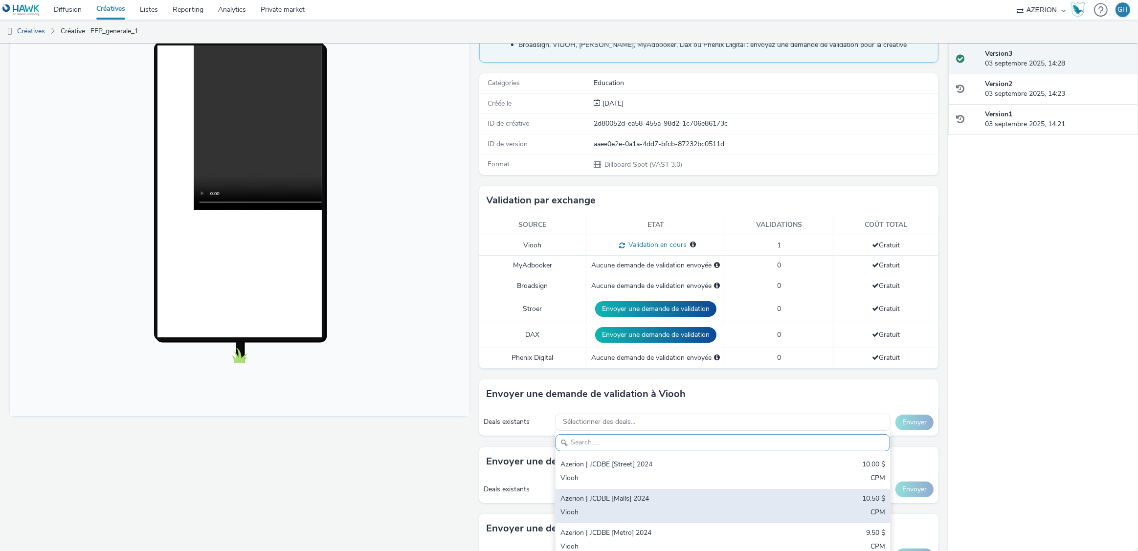
click at [639, 503] on div "Azerion | JCDBE [Malls] 2024" at bounding box center [667, 499] width 215 height 11
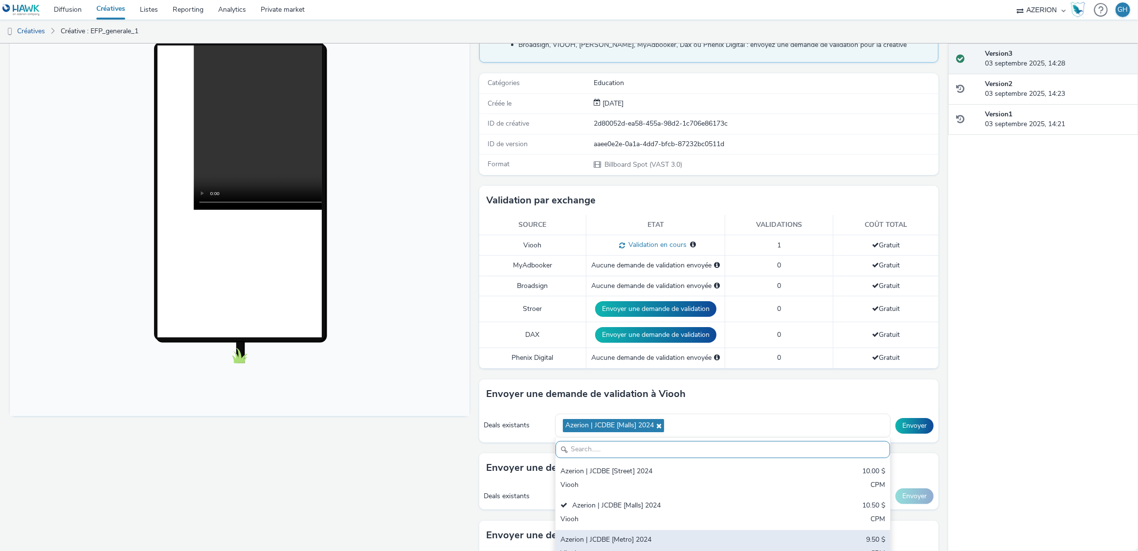
click at [682, 541] on div "Azerion | JCDBE [Metro] 2024" at bounding box center [667, 540] width 215 height 11
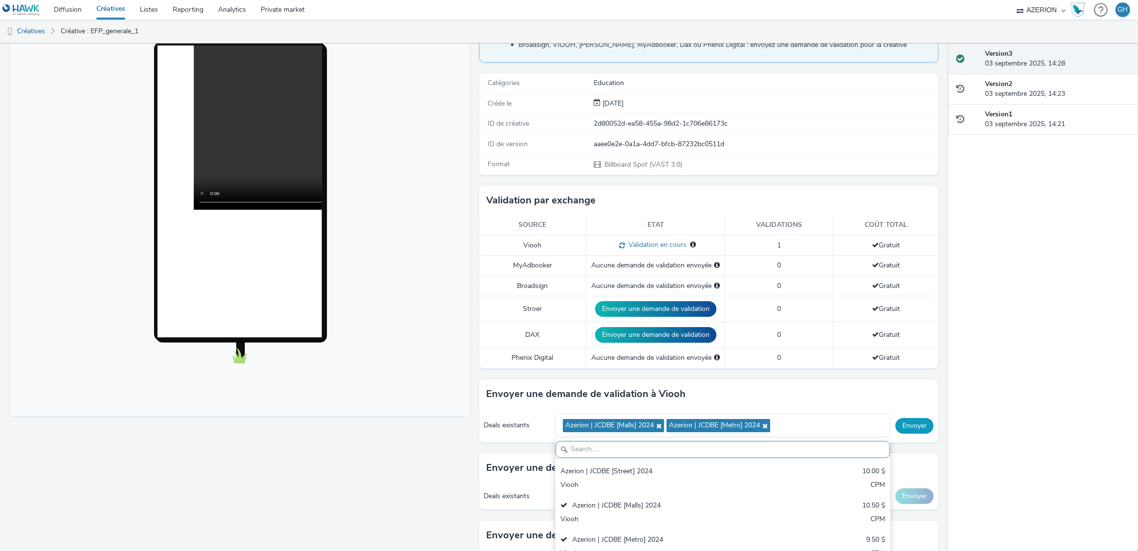
click at [904, 425] on button "Envoyer" at bounding box center [914, 426] width 38 height 16
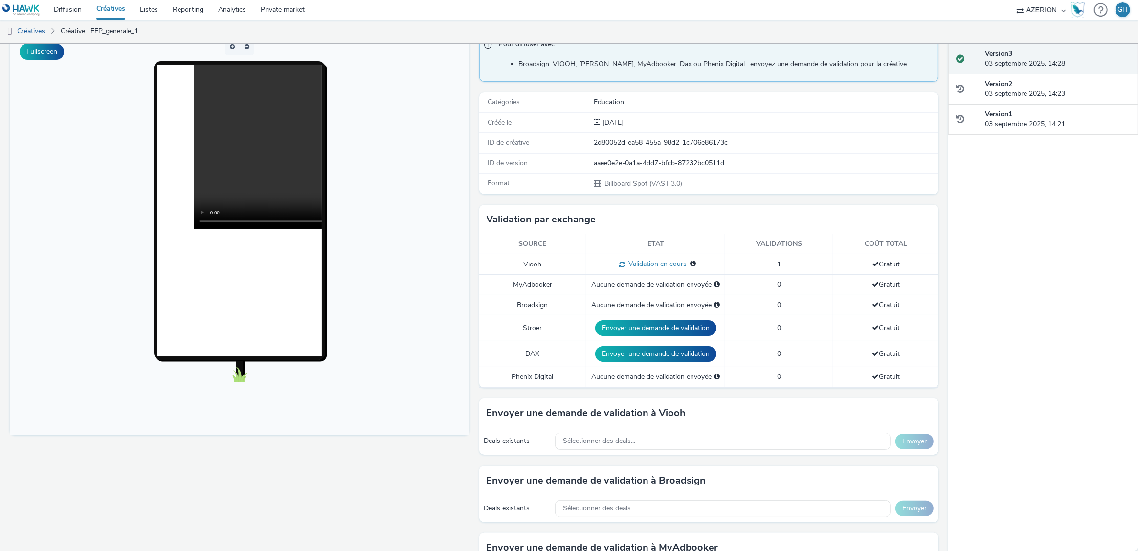
scroll to position [116, 0]
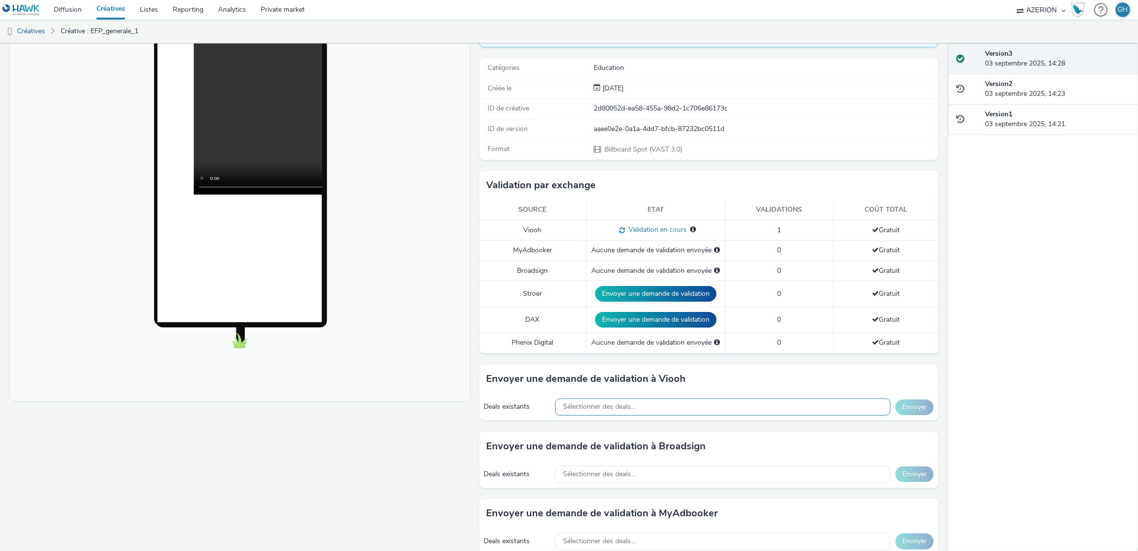
click at [631, 409] on span "Sélectionner des deals..." at bounding box center [599, 407] width 72 height 8
click at [364, 451] on div "Fullscreen" at bounding box center [242, 412] width 464 height 825
click at [42, 30] on link "Créatives" at bounding box center [25, 31] width 50 height 23
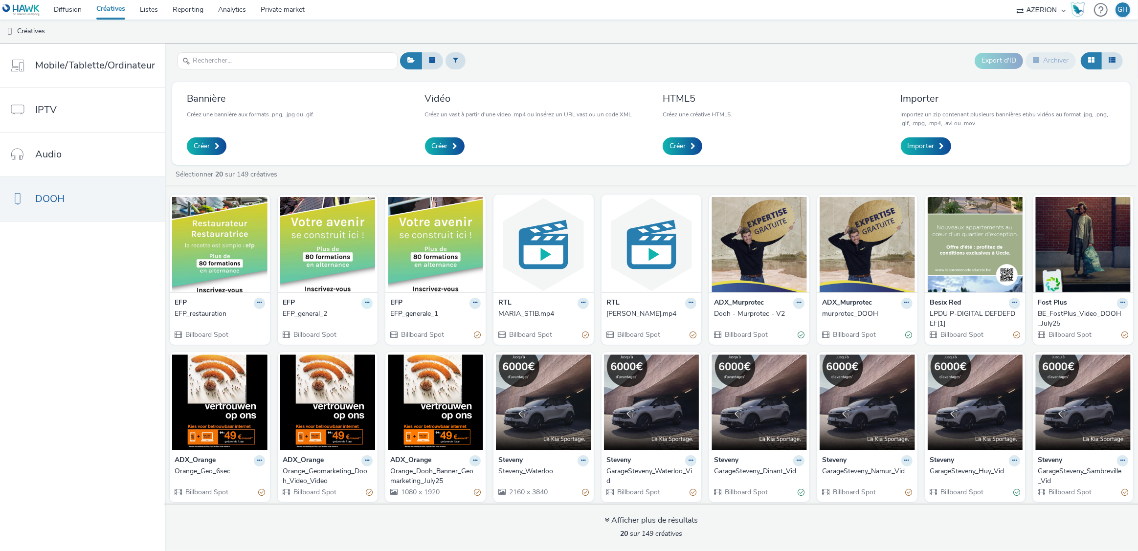
click at [365, 303] on icon at bounding box center [367, 303] width 4 height 6
click at [297, 276] on img at bounding box center [327, 244] width 95 height 95
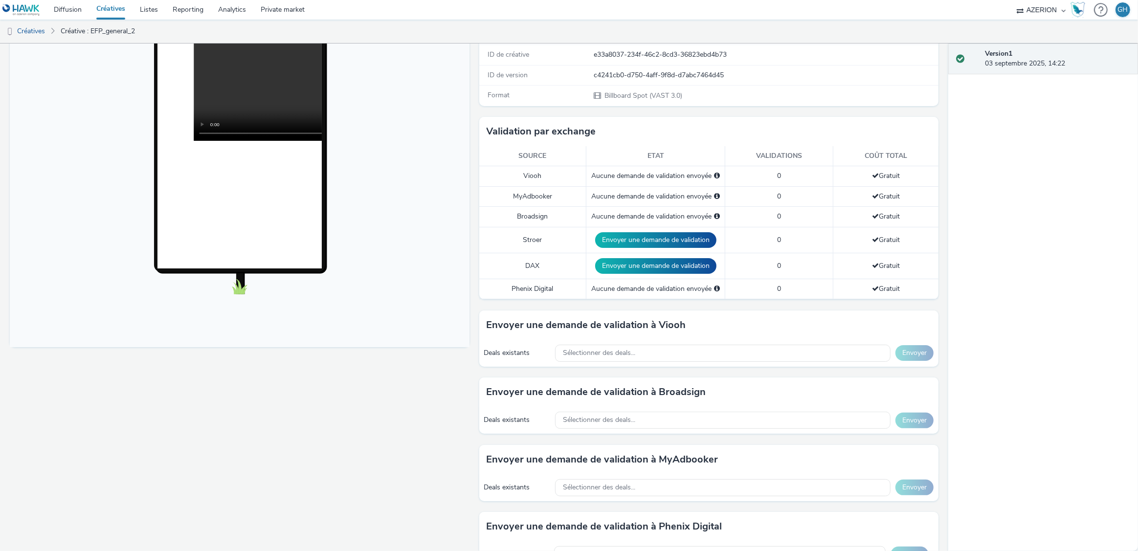
scroll to position [235, 0]
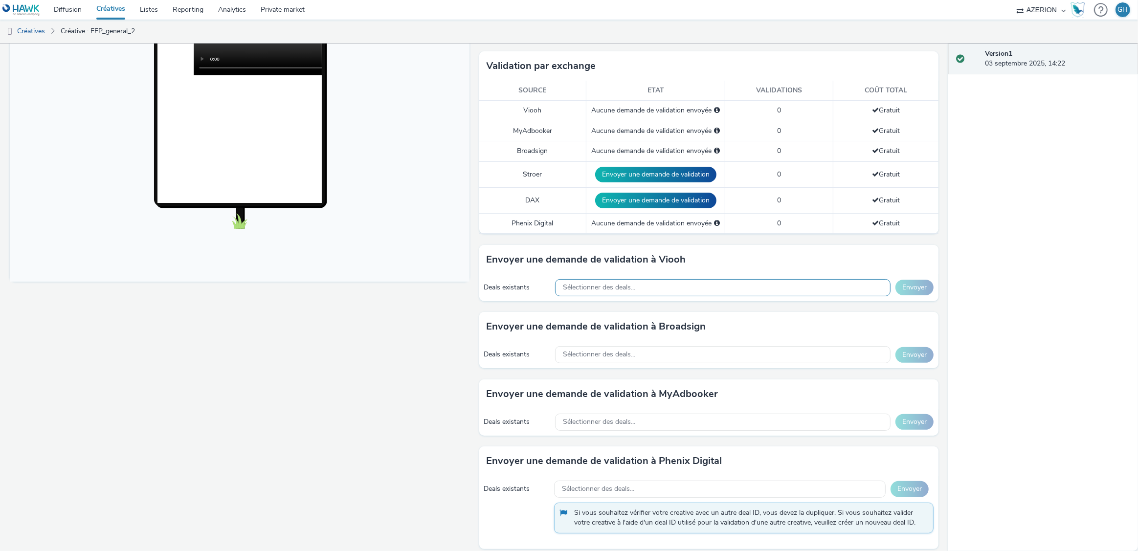
click at [618, 286] on span "Sélectionner des deals..." at bounding box center [599, 288] width 72 height 8
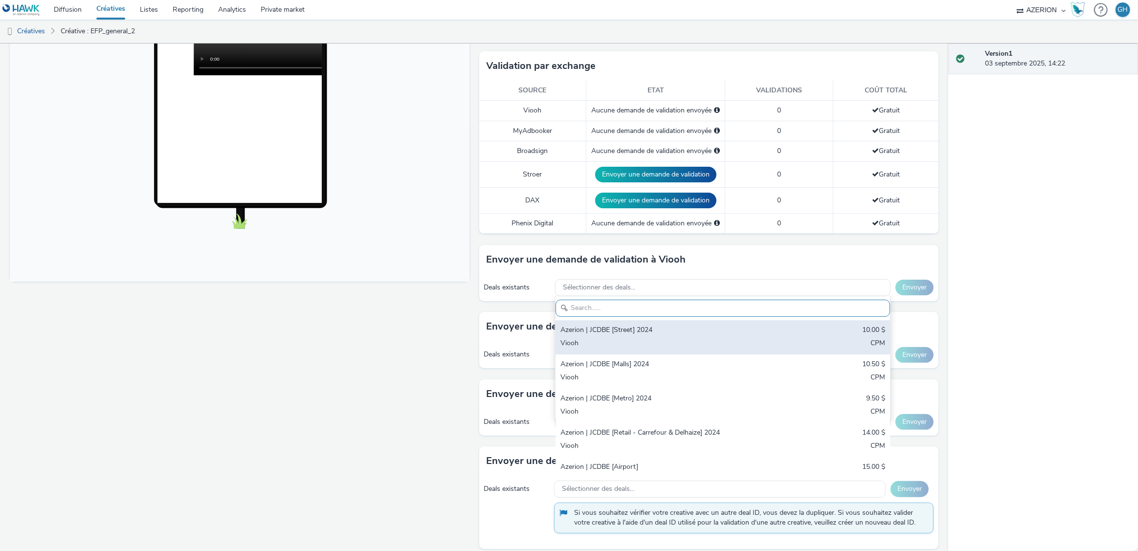
click at [610, 321] on div "Azerion | JCDBE [Street] 2024 10.00 $ Viooh CPM" at bounding box center [722, 337] width 334 height 34
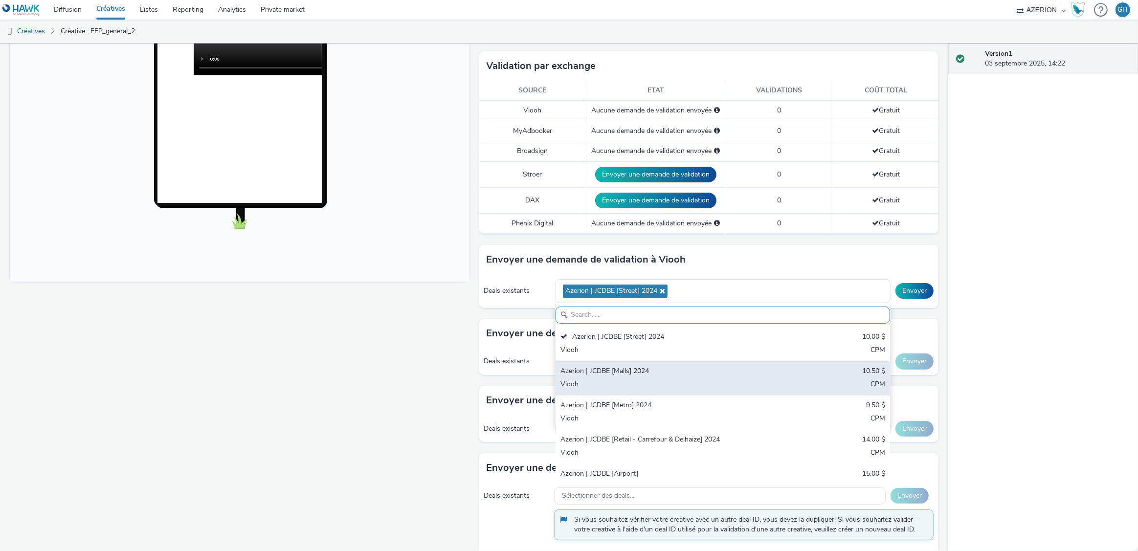
click at [611, 363] on div "Azerion | JCDBE [Malls] 2024 10.50 $ Viooh CPM" at bounding box center [722, 378] width 334 height 34
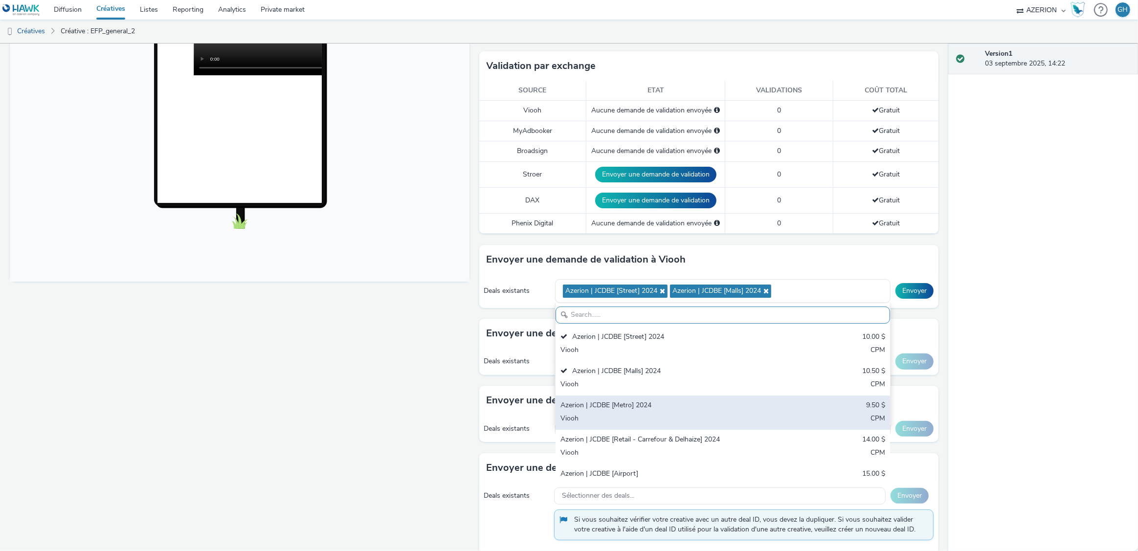
click at [622, 414] on div "Viooh" at bounding box center [667, 419] width 215 height 11
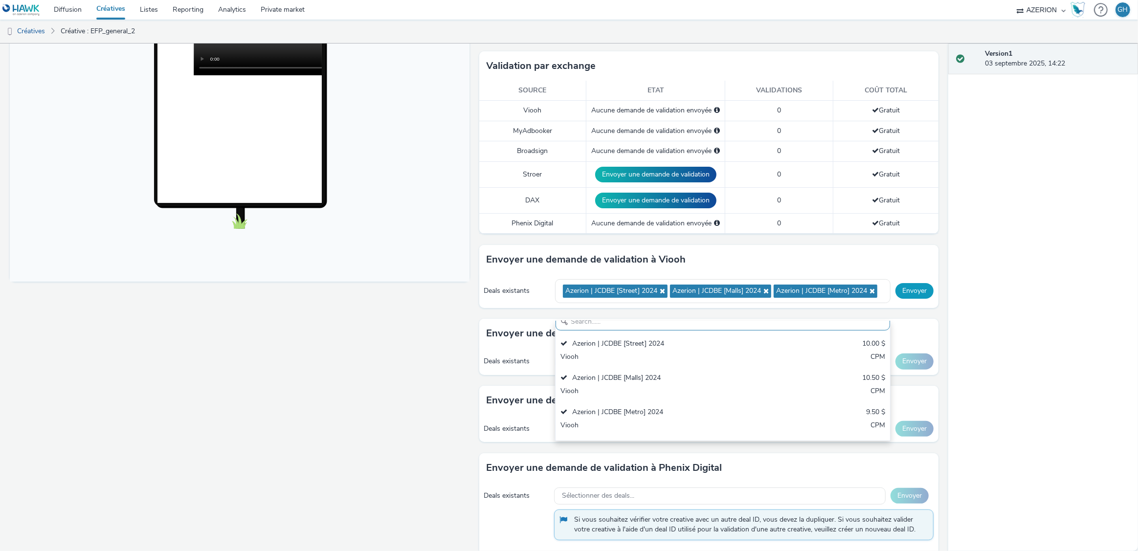
click at [911, 299] on button "Envoyer" at bounding box center [914, 291] width 38 height 16
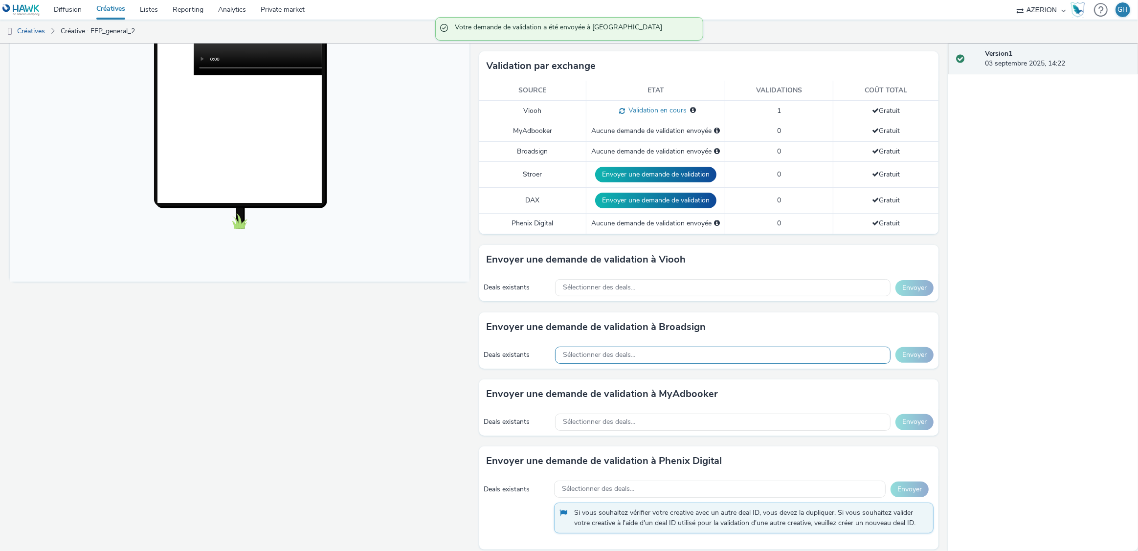
click at [679, 347] on div "Sélectionner des deals..." at bounding box center [722, 355] width 335 height 17
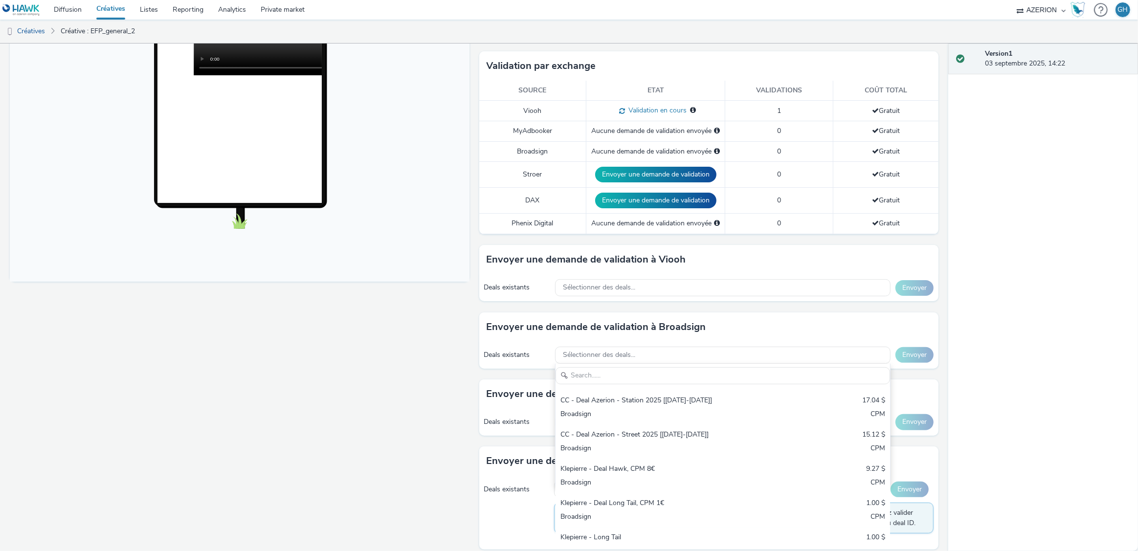
scroll to position [698, 0]
click at [433, 448] on div "Fullscreen" at bounding box center [242, 293] width 464 height 825
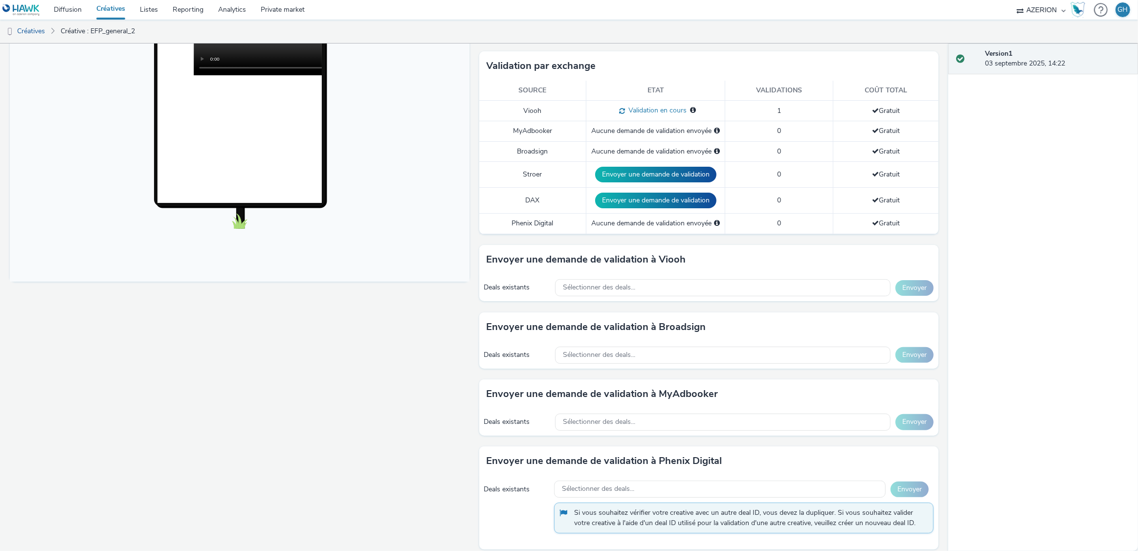
scroll to position [0, 0]
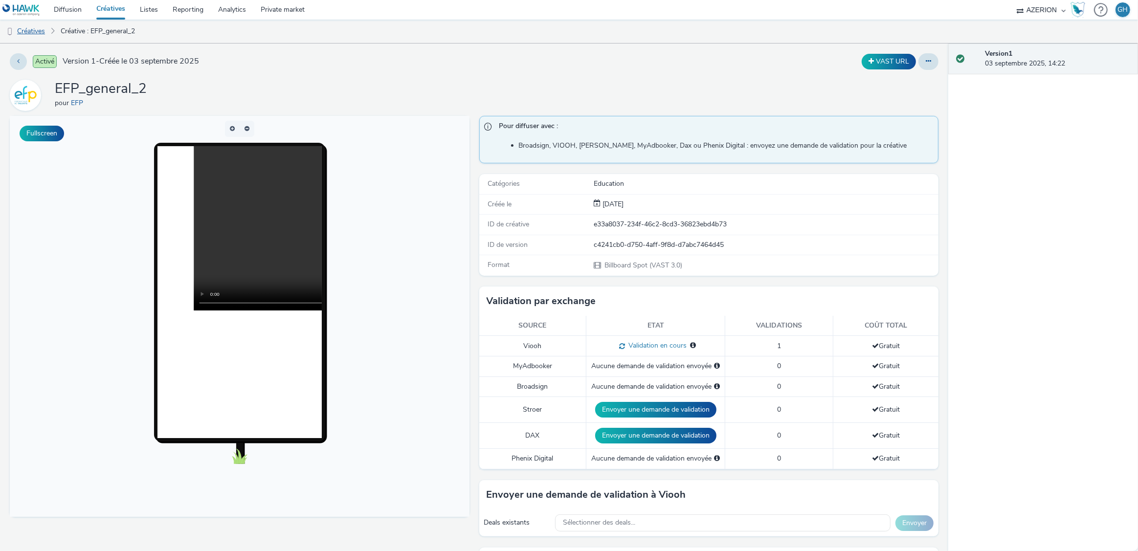
click at [31, 30] on link "Créatives" at bounding box center [25, 31] width 50 height 23
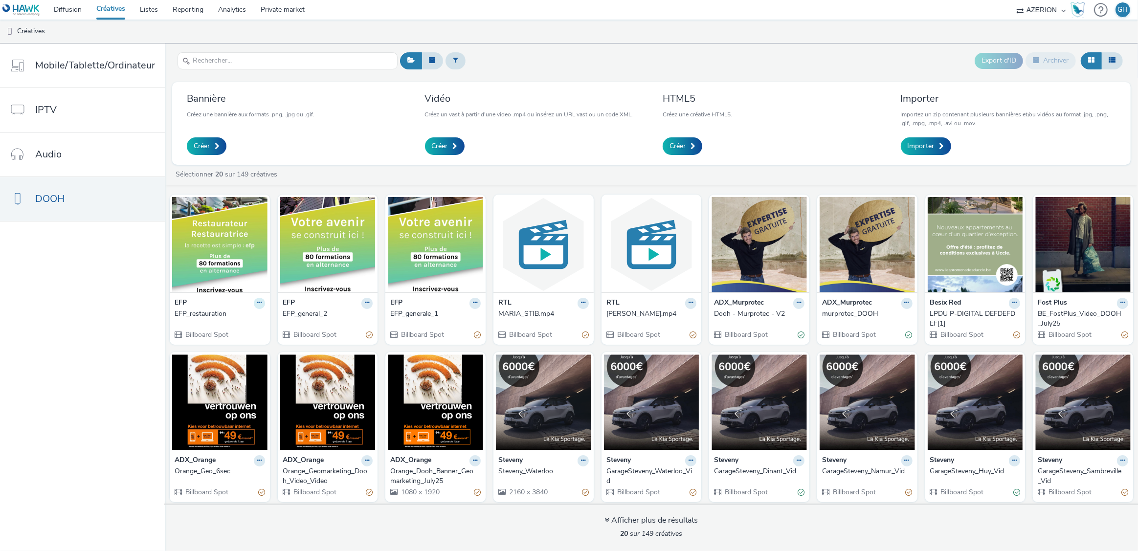
click at [258, 304] on icon at bounding box center [259, 303] width 4 height 6
click at [228, 271] on img at bounding box center [219, 244] width 95 height 95
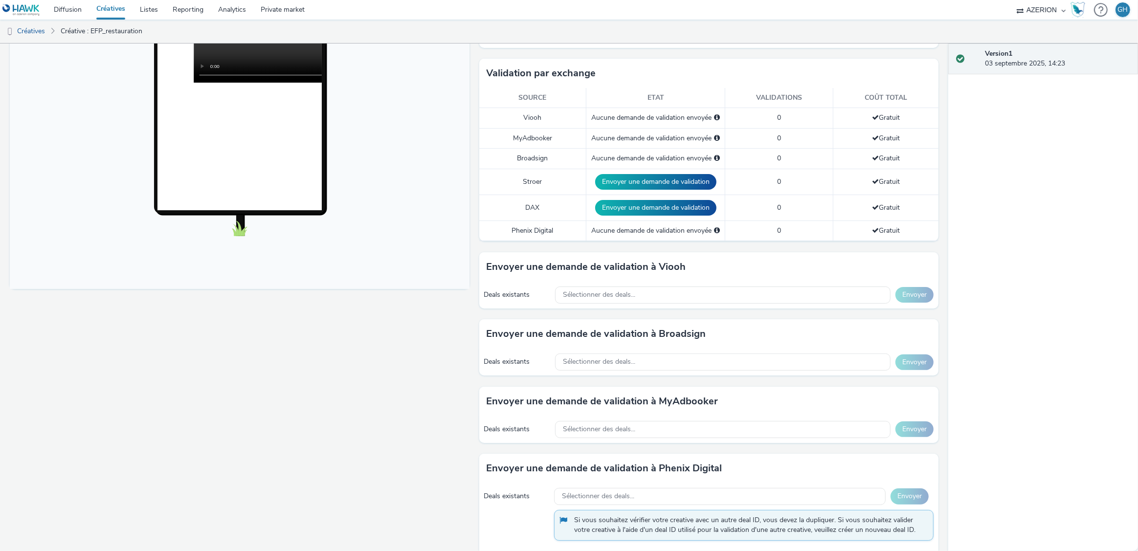
scroll to position [232, 0]
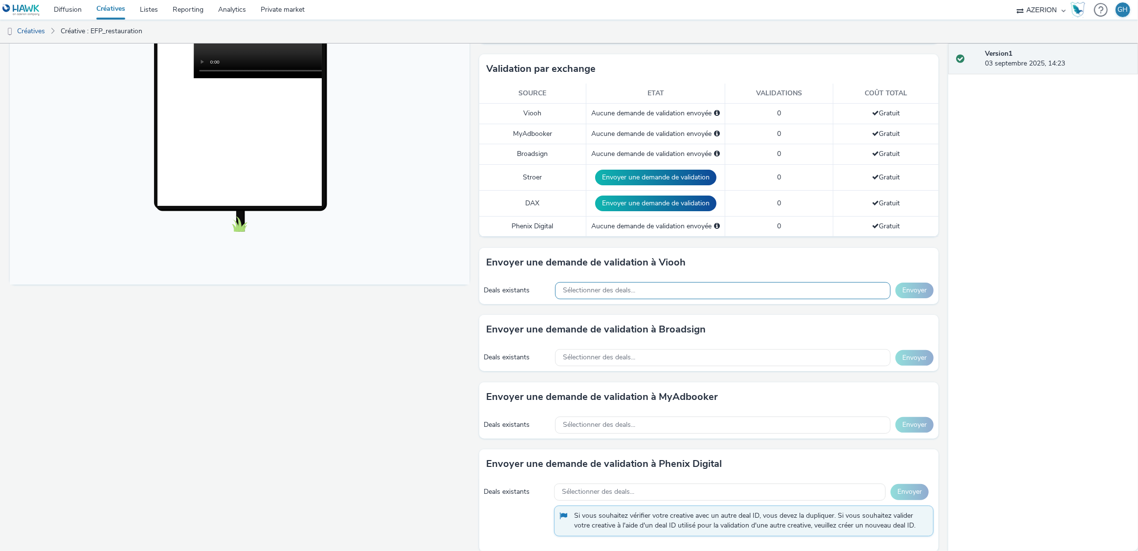
click at [647, 297] on div "Sélectionner des deals..." at bounding box center [722, 290] width 335 height 17
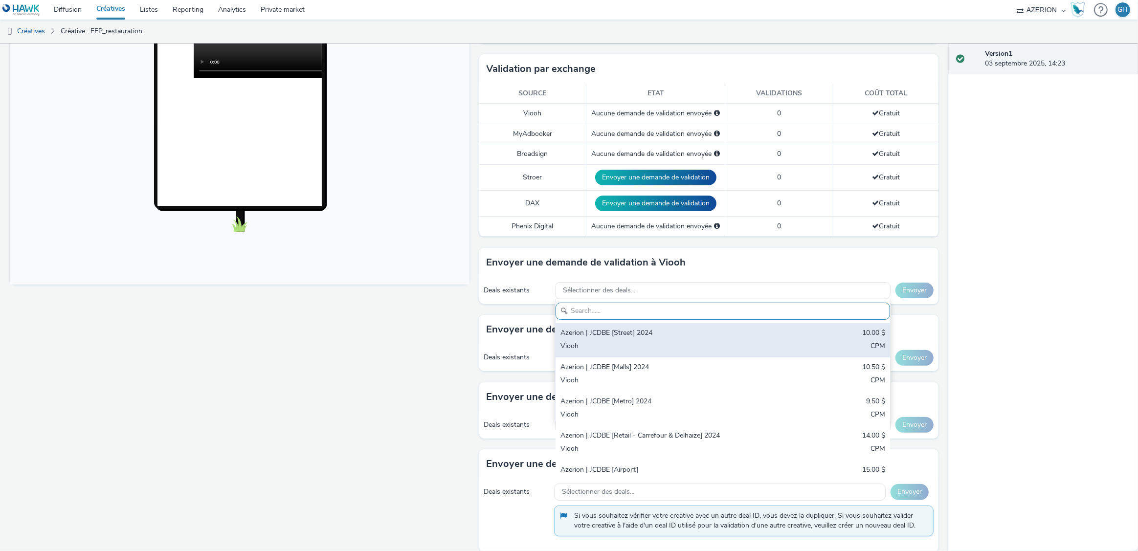
click at [629, 337] on div "Azerion | JCDBE [Street] 2024" at bounding box center [667, 333] width 215 height 11
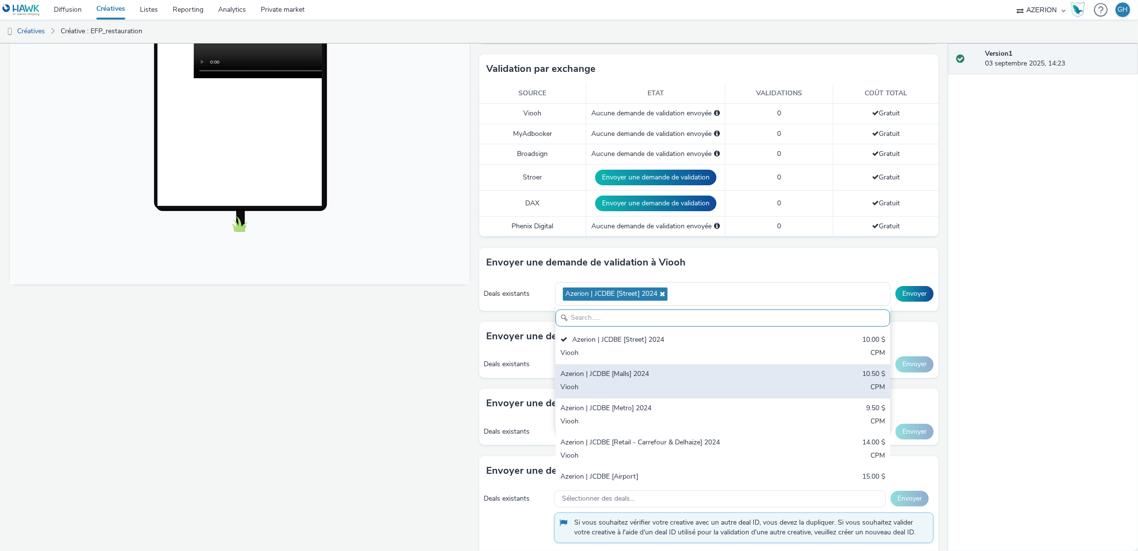
click at [641, 379] on div "Azerion | JCDBE [Malls] 2024 10.50 $ Viooh CPM" at bounding box center [722, 381] width 334 height 34
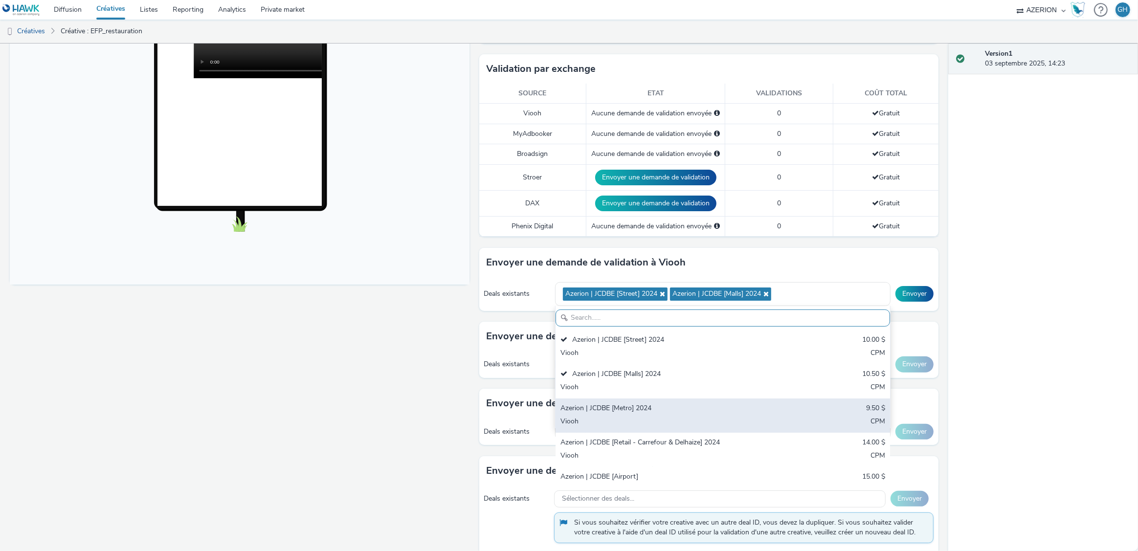
click at [645, 411] on div "Azerion | JCDBE [Metro] 2024" at bounding box center [667, 408] width 215 height 11
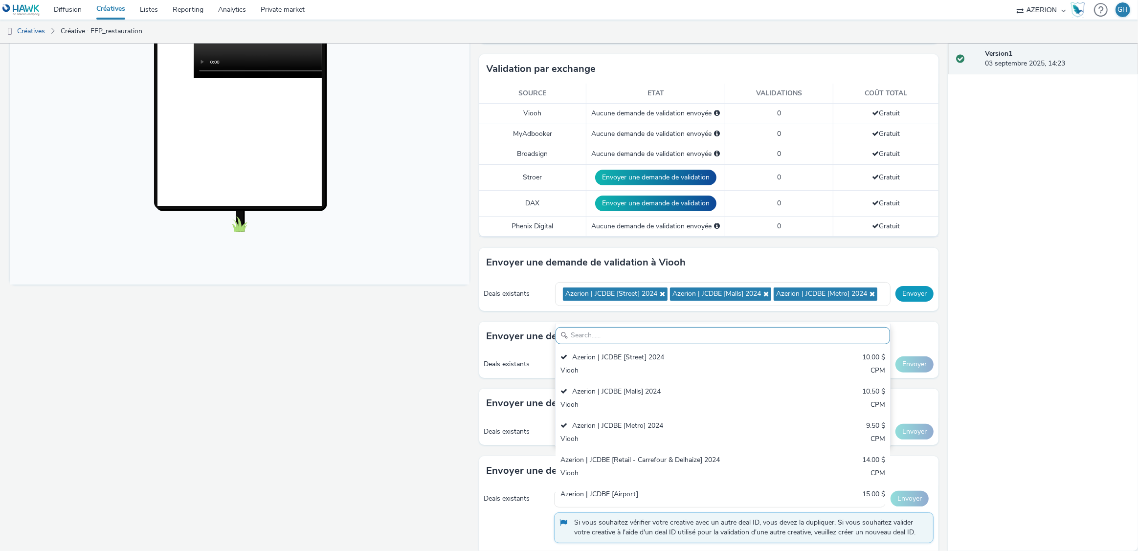
click at [905, 302] on button "Envoyer" at bounding box center [914, 294] width 38 height 16
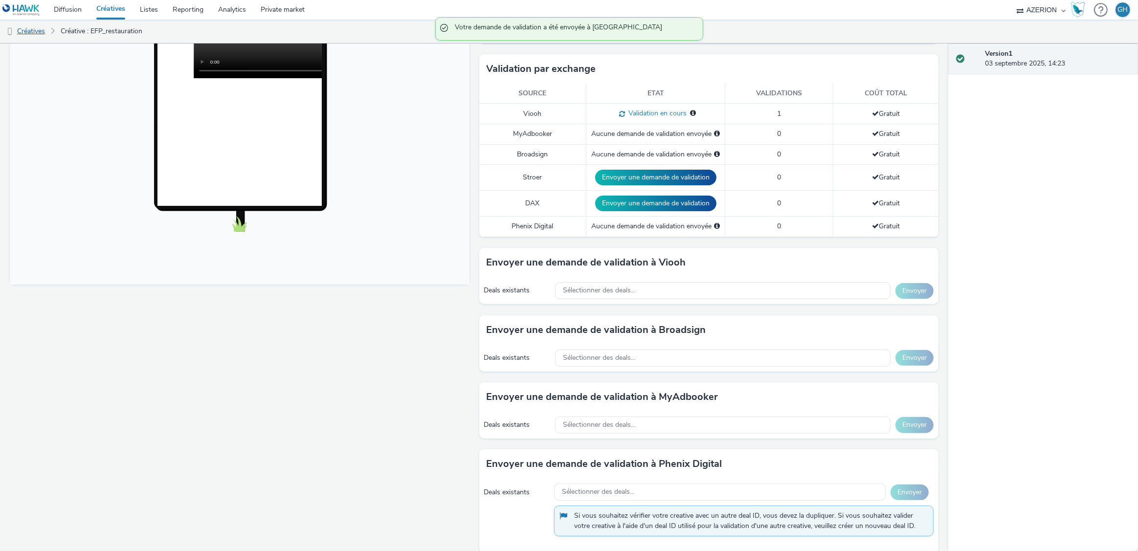
click at [35, 28] on link "Créatives" at bounding box center [25, 31] width 50 height 23
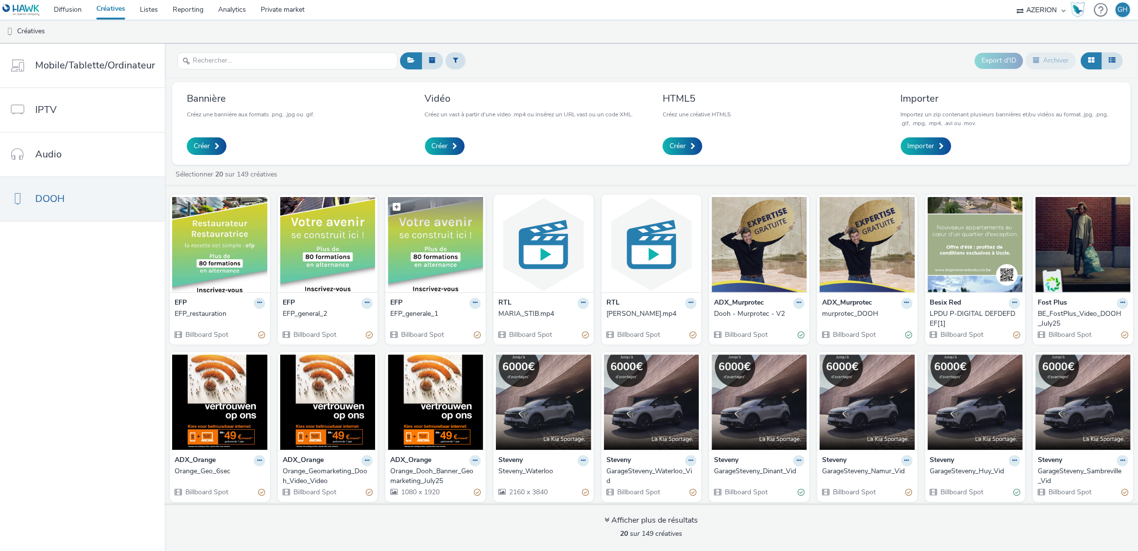
click at [419, 277] on img at bounding box center [435, 244] width 95 height 95
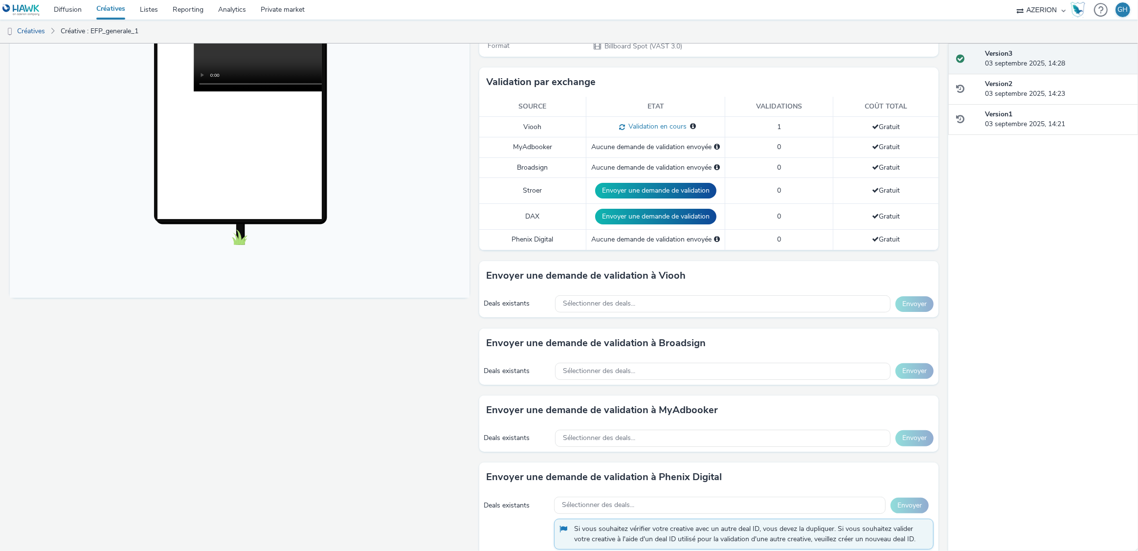
scroll to position [219, 0]
click at [617, 305] on span "Sélectionner des deals..." at bounding box center [599, 304] width 72 height 8
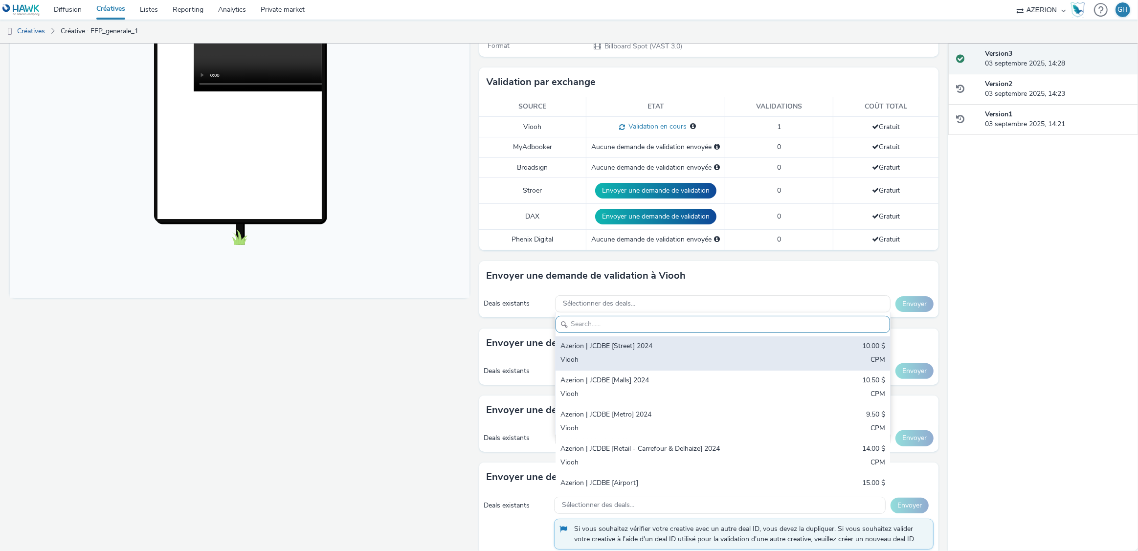
click at [613, 346] on div "Azerion | JCDBE [Street] 2024" at bounding box center [667, 346] width 215 height 11
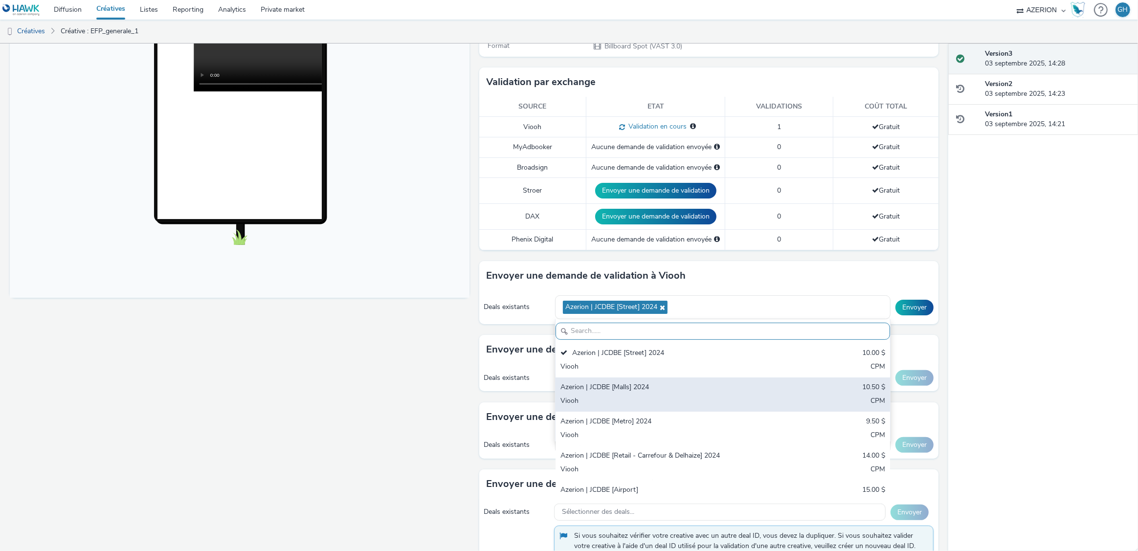
click at [612, 382] on div "Azerion | JCDBE [Malls] 2024" at bounding box center [667, 387] width 215 height 11
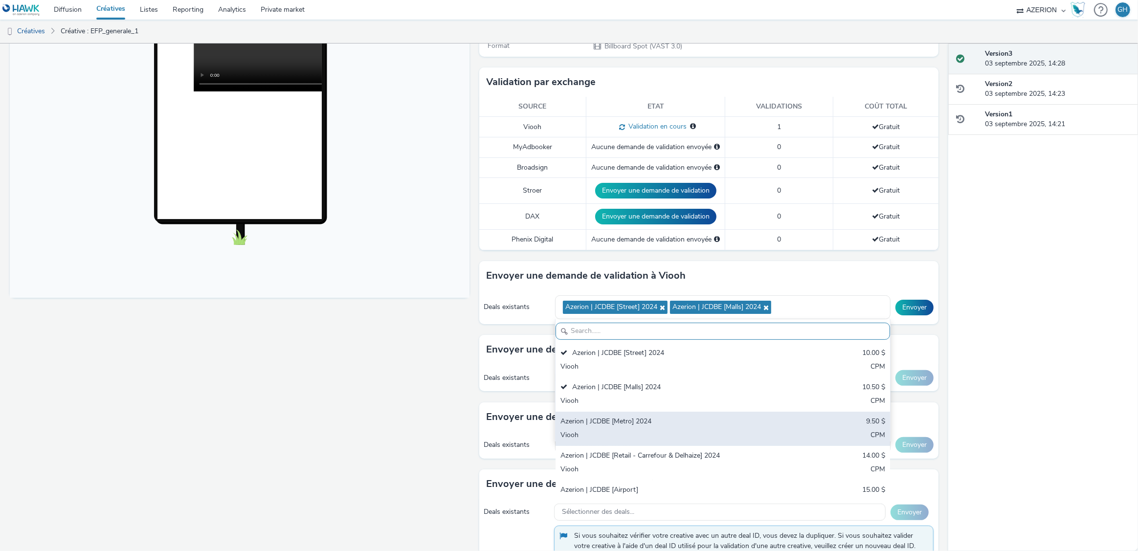
click at [617, 418] on div "Azerion | JCDBE [Metro] 2024" at bounding box center [667, 421] width 215 height 11
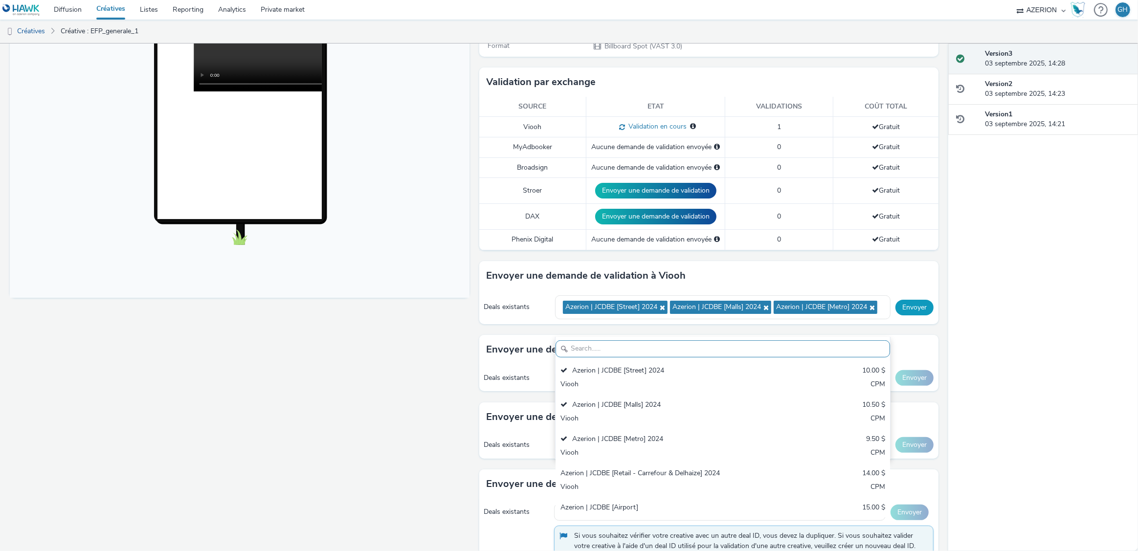
click at [897, 310] on button "Envoyer" at bounding box center [914, 308] width 38 height 16
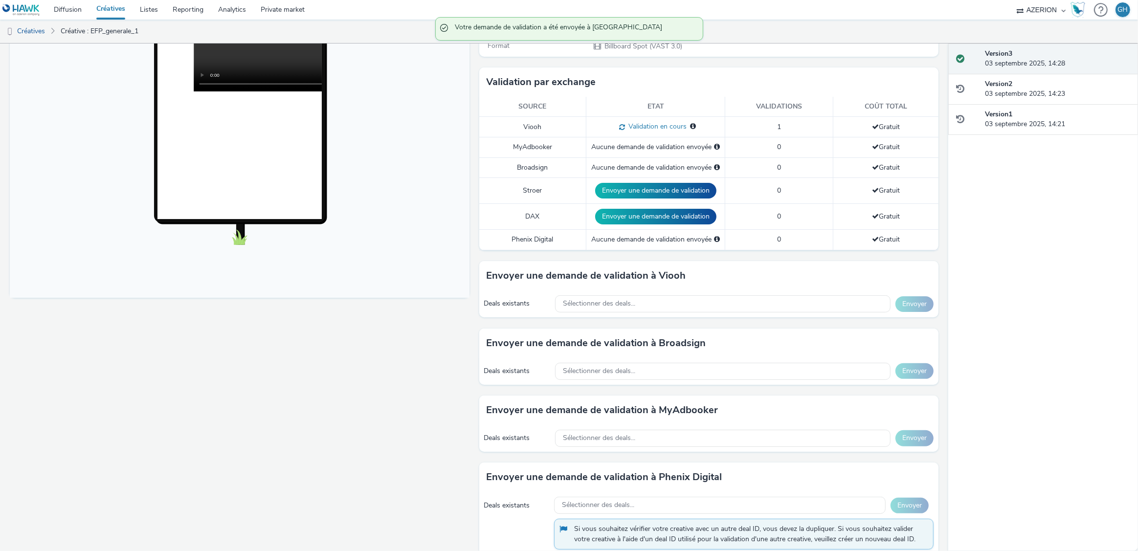
scroll to position [0, 0]
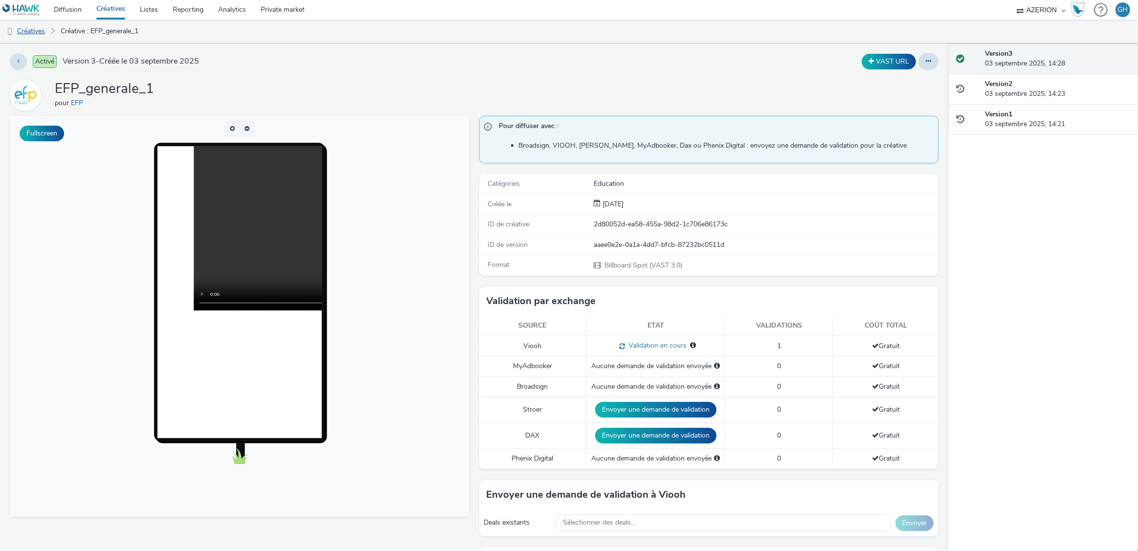
click at [19, 28] on link "Créatives" at bounding box center [25, 31] width 50 height 23
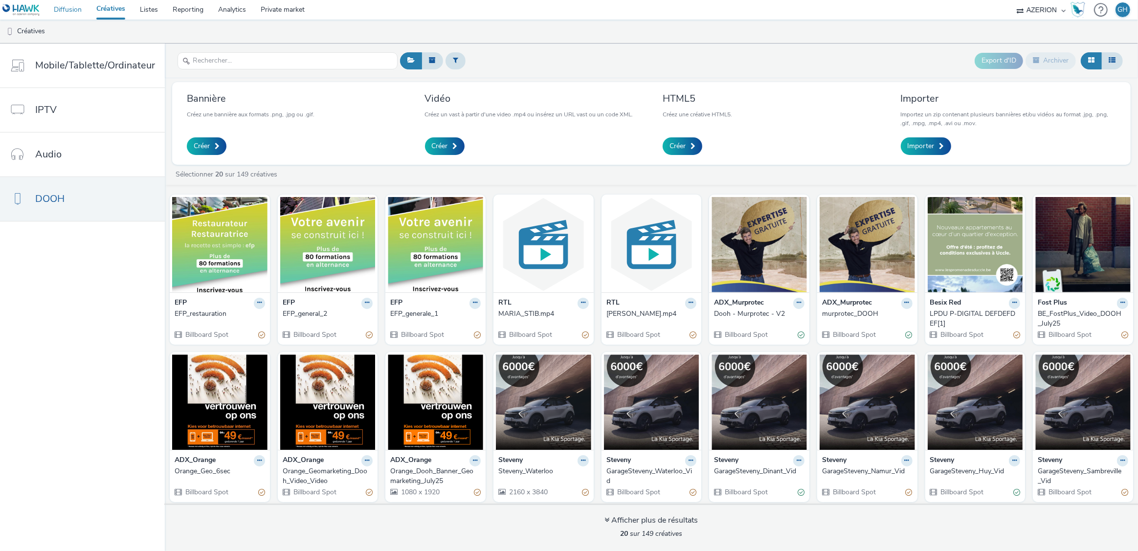
click at [60, 7] on link "Diffusion" at bounding box center [67, 10] width 43 height 20
